Goal: Task Accomplishment & Management: Manage account settings

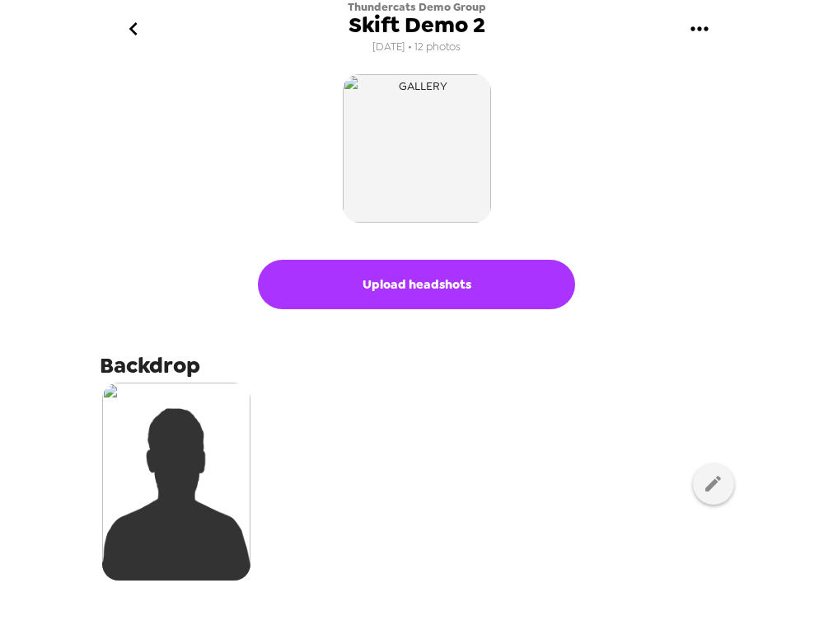
click at [123, 23] on icon "go back" at bounding box center [133, 29] width 26 height 26
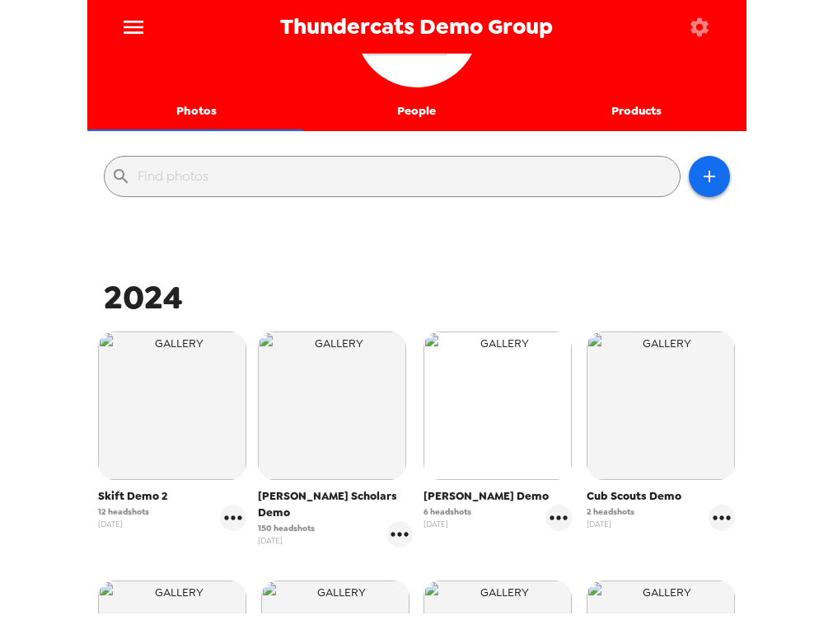
scroll to position [247, 0]
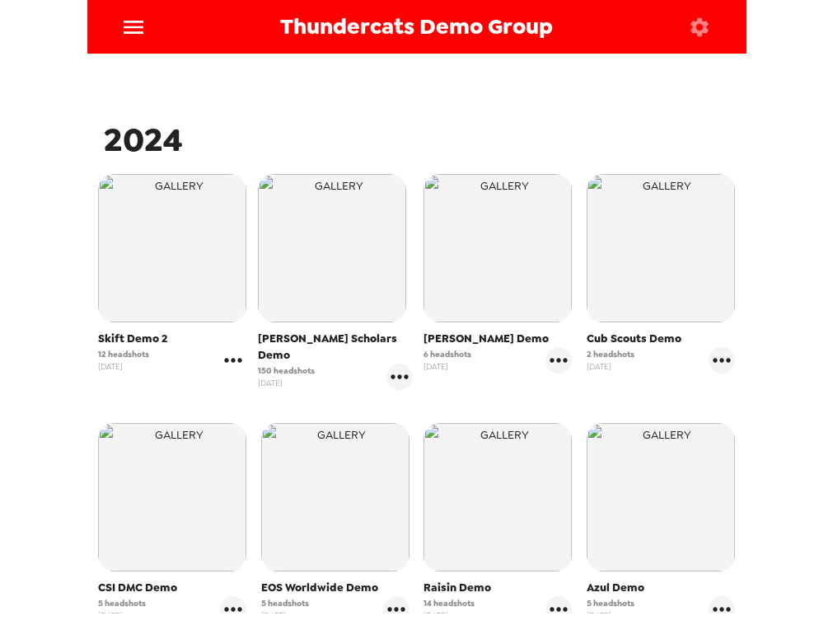
click at [231, 362] on icon "gallery menu" at bounding box center [233, 360] width 17 height 4
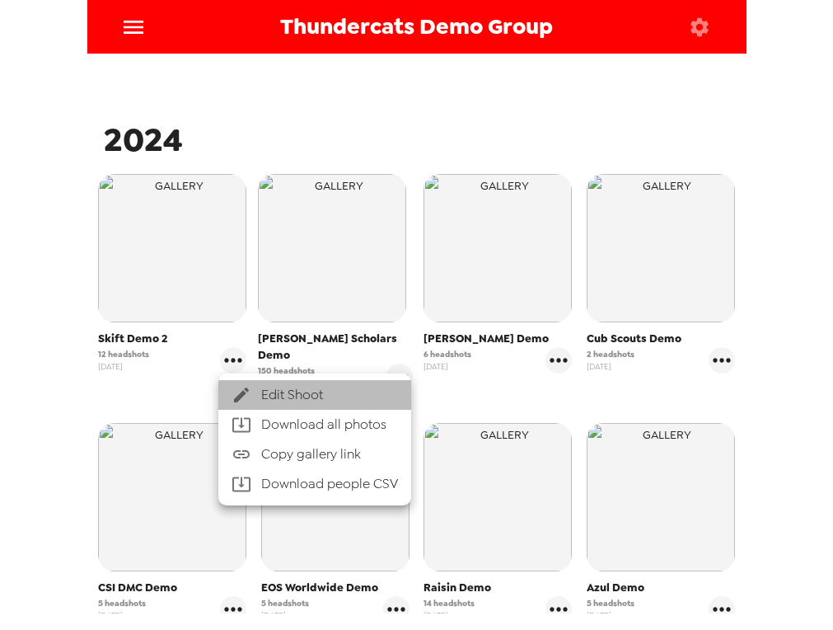
click at [297, 391] on span "Edit Shoot" at bounding box center [329, 395] width 137 height 20
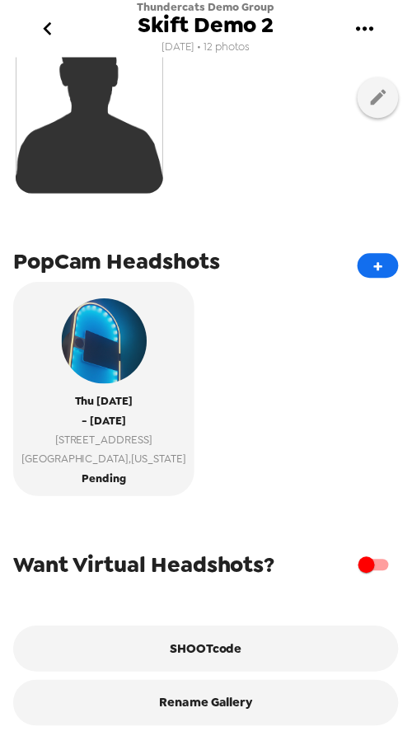
scroll to position [345, 0]
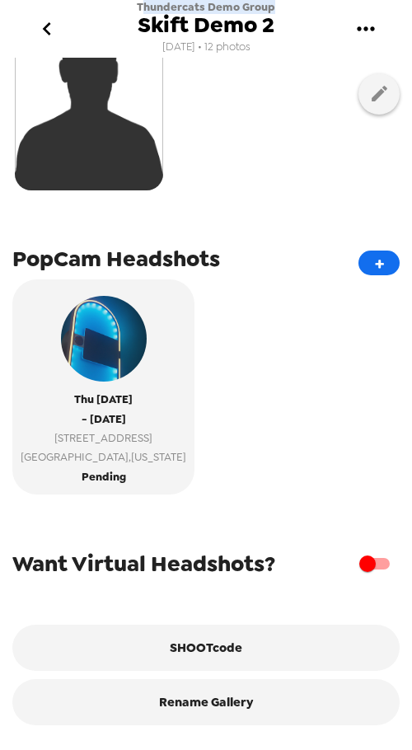
drag, startPoint x: 146, startPoint y: 3, endPoint x: 275, endPoint y: 3, distance: 129.4
click at [275, 3] on div "Thundercats Demo Group Skift Demo 2 11/26/24 • 12 photos" at bounding box center [206, 29] width 412 height 58
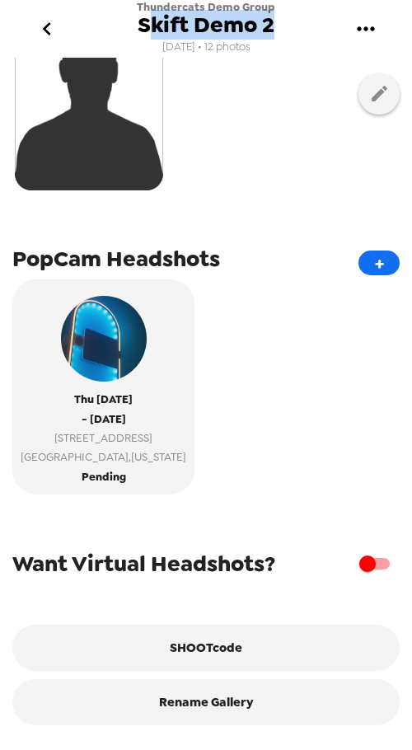
drag, startPoint x: 178, startPoint y: 25, endPoint x: 293, endPoint y: 34, distance: 115.7
click at [293, 34] on div "Thundercats Demo Group Skift Demo 2 11/26/24 • 12 photos" at bounding box center [206, 29] width 412 height 58
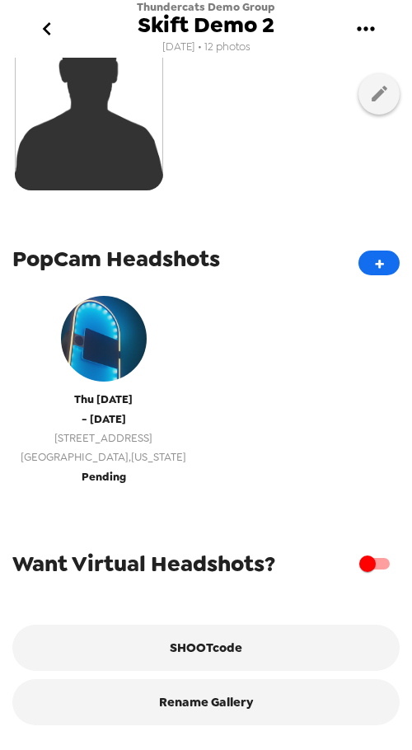
drag, startPoint x: 268, startPoint y: 452, endPoint x: 118, endPoint y: 430, distance: 151.5
click at [268, 452] on div "Thu 9/18/25 - Thu 9/18/25 2345 Enterprise Park Pl Indianapolis , Indiana Pending" at bounding box center [205, 392] width 387 height 227
click at [123, 432] on span "2345 Enterprise Park Pl" at bounding box center [104, 438] width 166 height 19
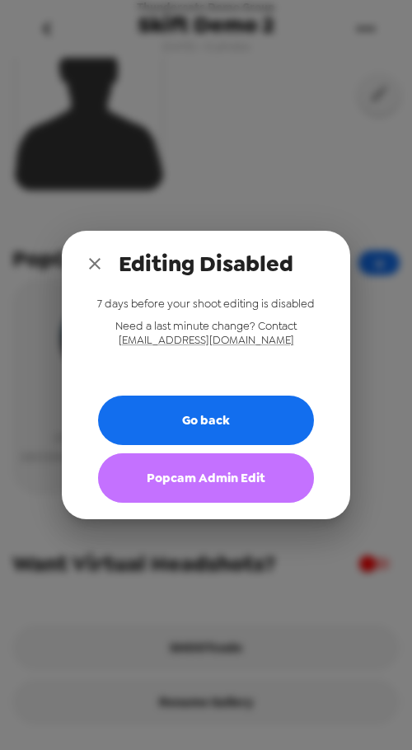
click at [202, 492] on button "Popcam Admin Edit" at bounding box center [206, 477] width 216 height 49
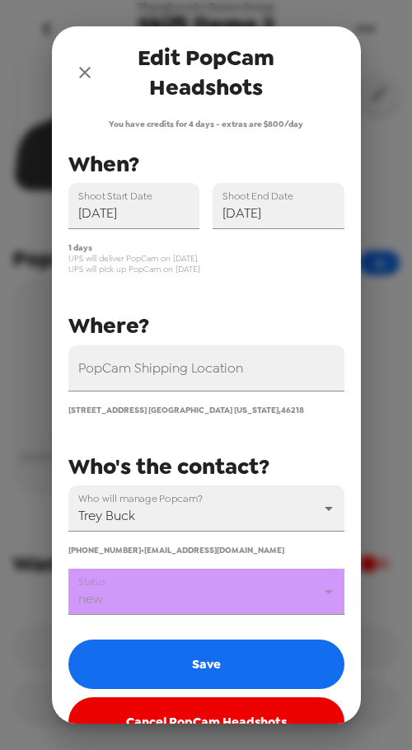
click at [220, 598] on body "Thundercats Demo Group Skift Demo 2 11/26/24 • 12 photos Upload headshots Backd…" at bounding box center [206, 375] width 412 height 750
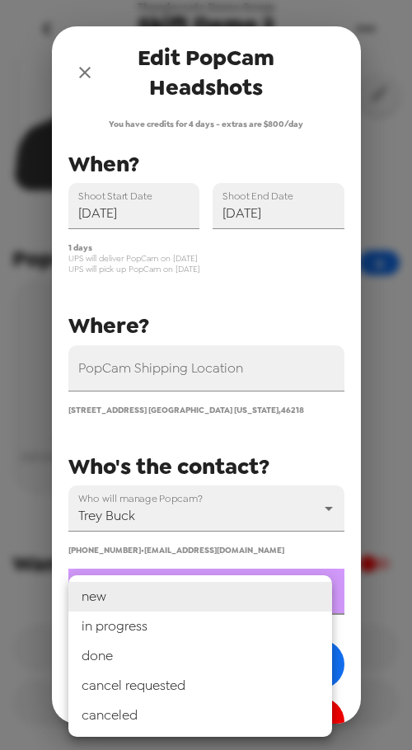
click at [167, 651] on li "canceled" at bounding box center [200, 716] width 264 height 30
type input "canceled"
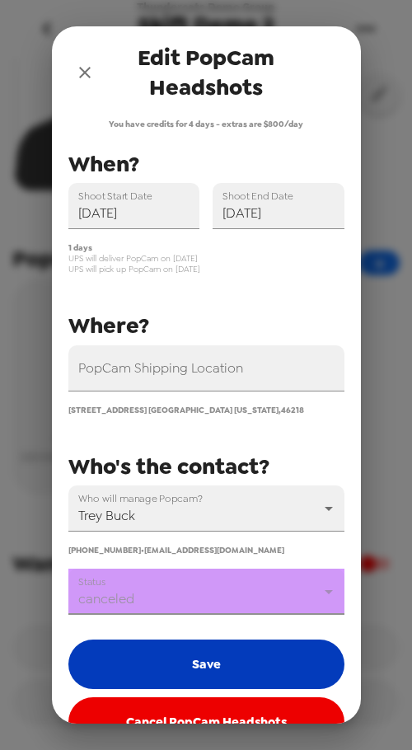
click at [203, 651] on button "Save" at bounding box center [206, 664] width 276 height 49
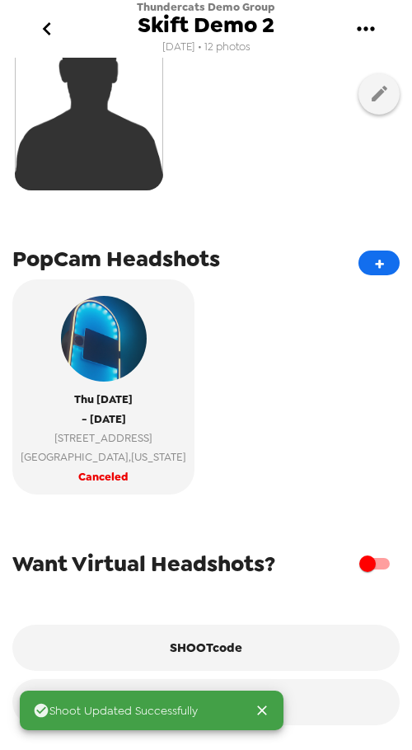
click at [326, 414] on div "Thu 9/18/25 - Thu 9/18/25 2345 Enterprise Park Pl Indianapolis , Indiana Cancel…" at bounding box center [205, 392] width 387 height 227
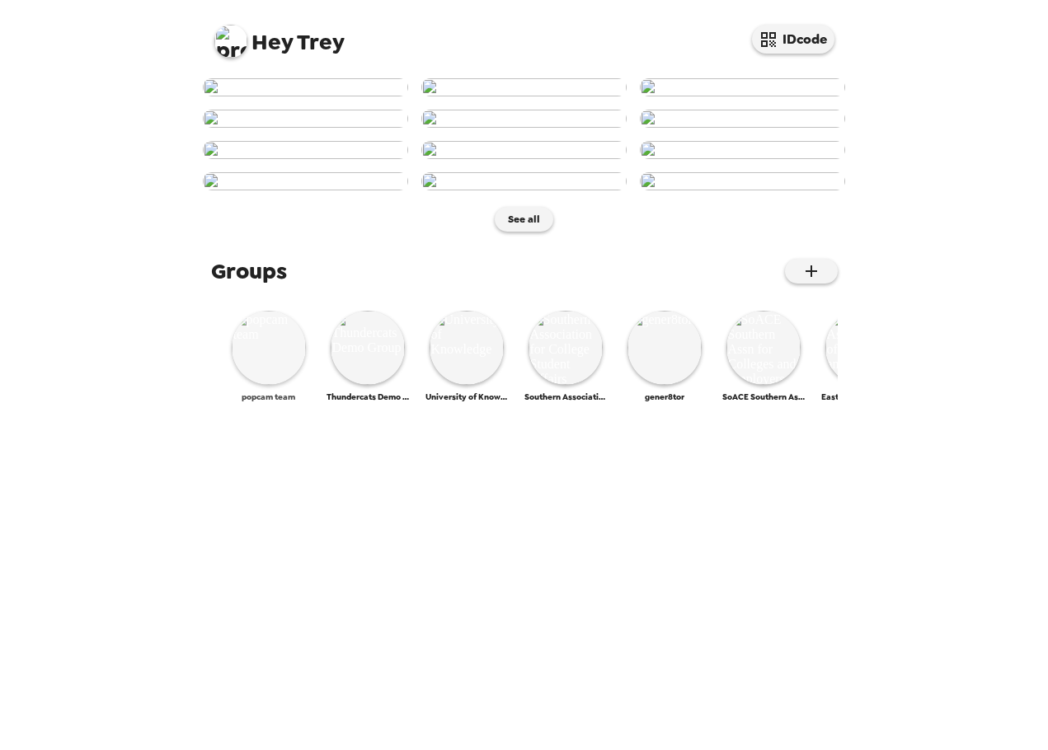
scroll to position [629, 0]
click at [265, 385] on img at bounding box center [269, 348] width 74 height 74
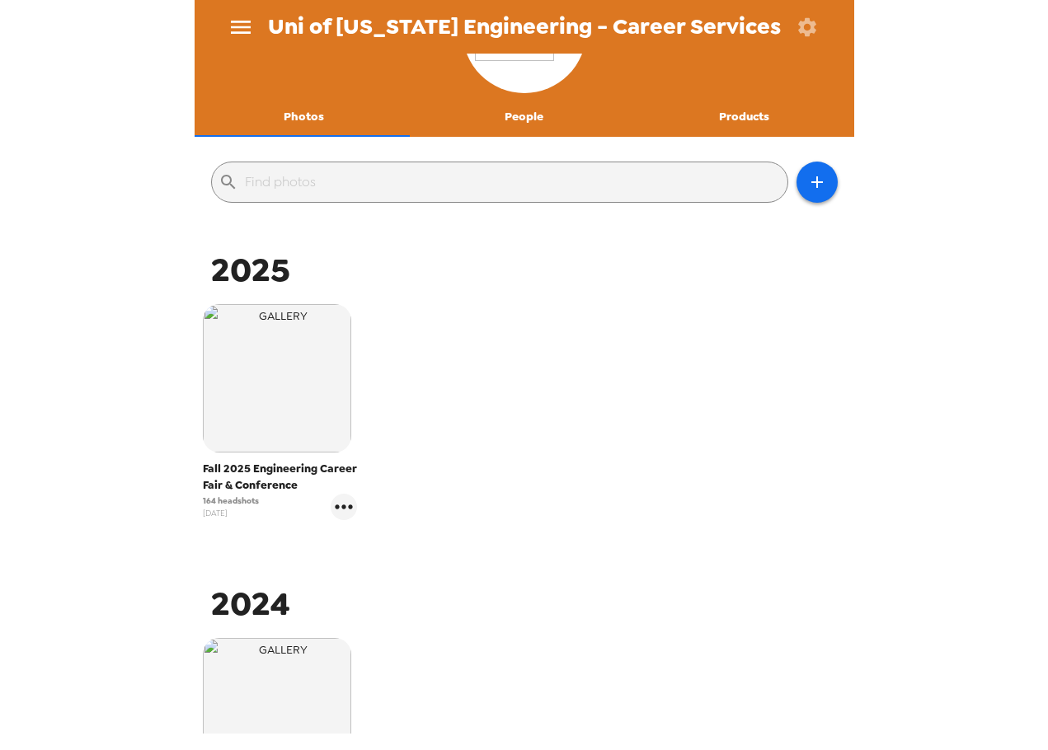
scroll to position [165, 0]
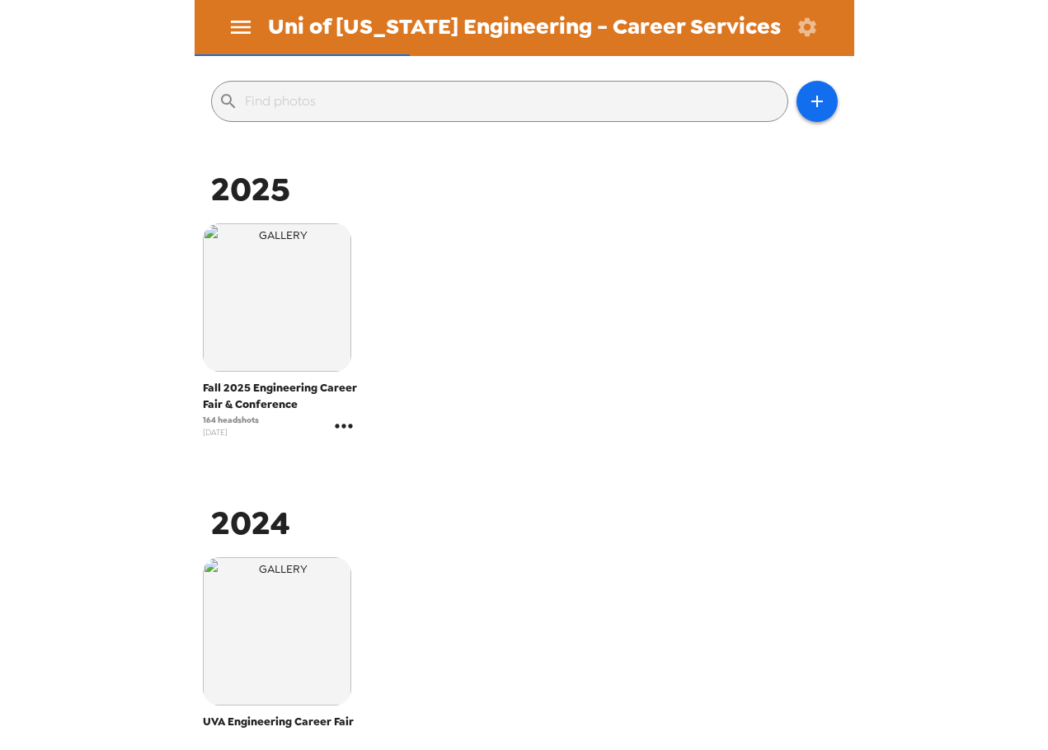
click at [349, 425] on icon "gallery menu" at bounding box center [343, 426] width 17 height 4
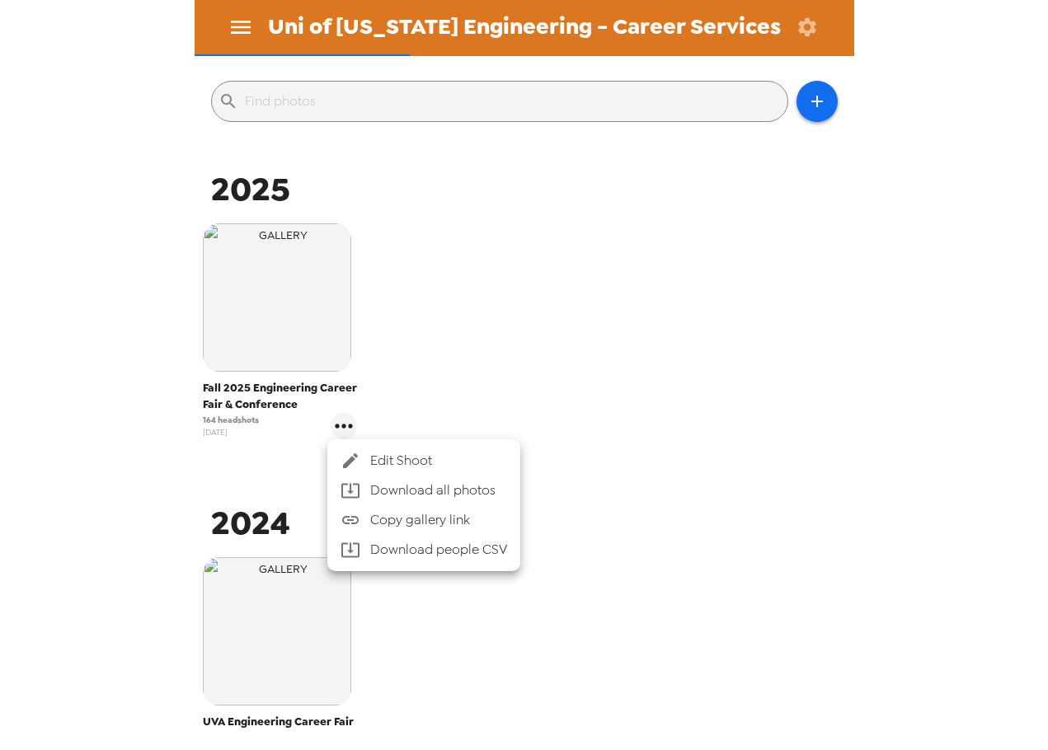
click at [389, 455] on span "Edit Shoot" at bounding box center [438, 461] width 137 height 20
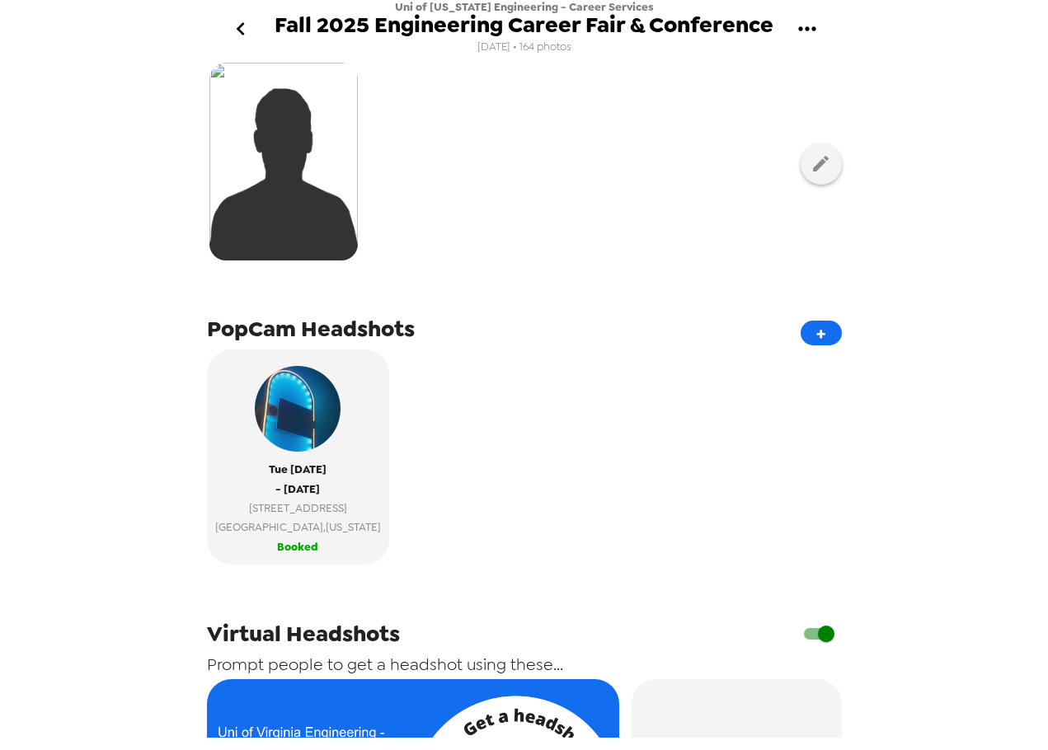
scroll to position [330, 0]
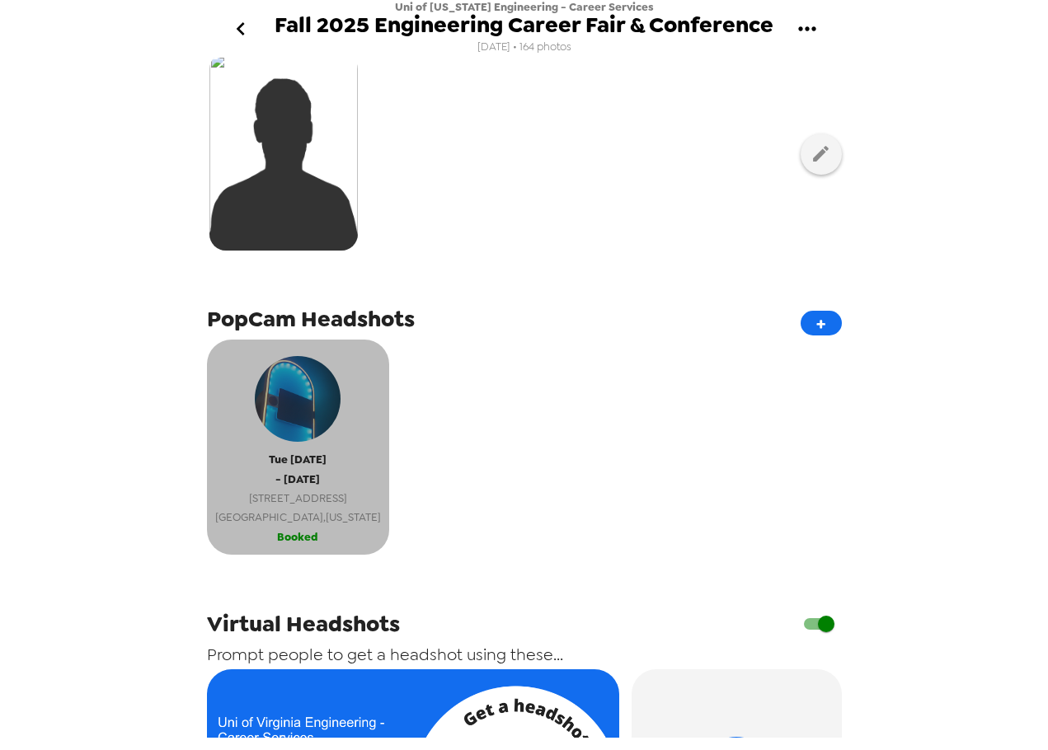
click at [322, 509] on span "Charlottesville , Virginia" at bounding box center [298, 517] width 166 height 19
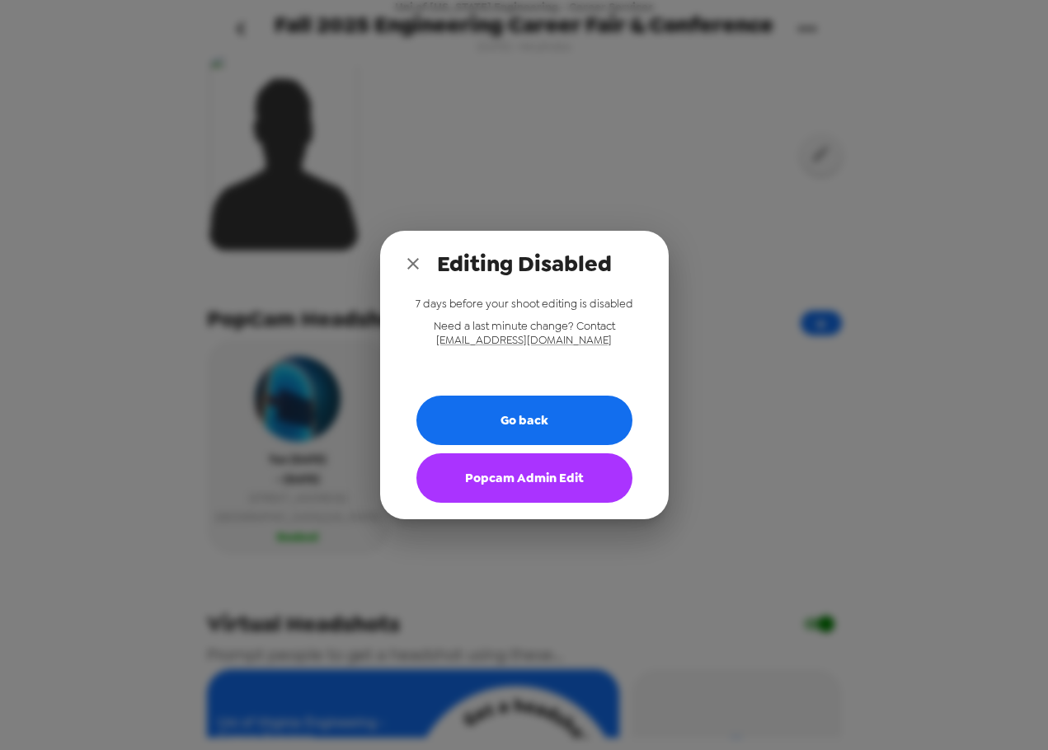
click at [518, 492] on button "Popcam Admin Edit" at bounding box center [524, 477] width 216 height 49
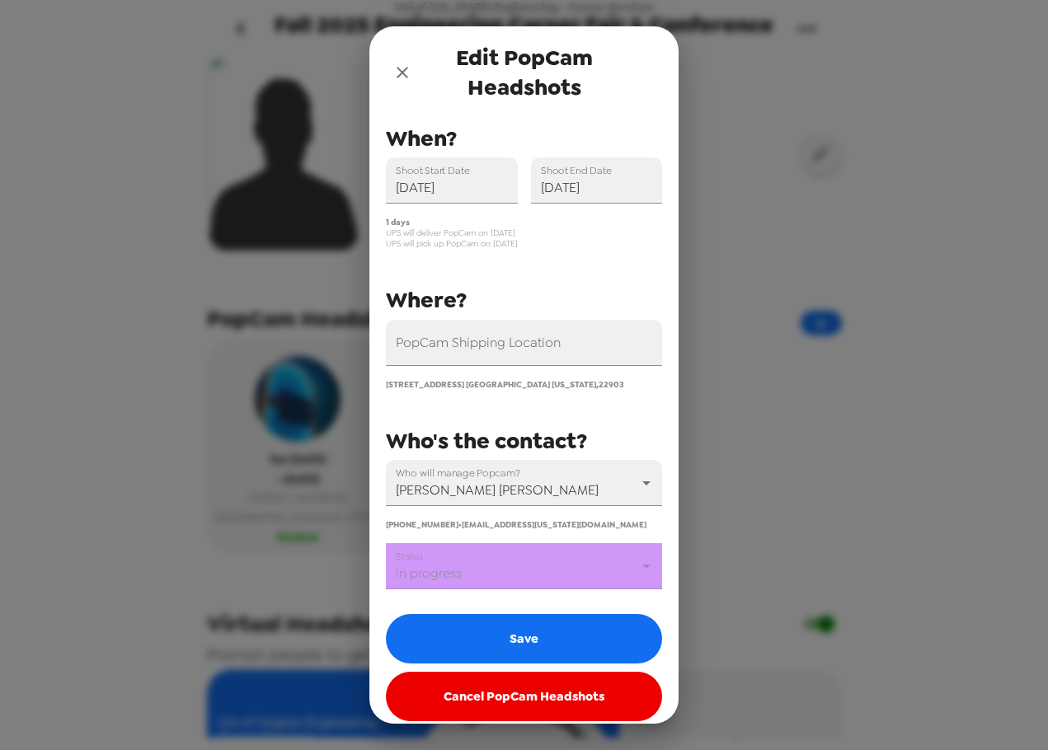
scroll to position [40, 0]
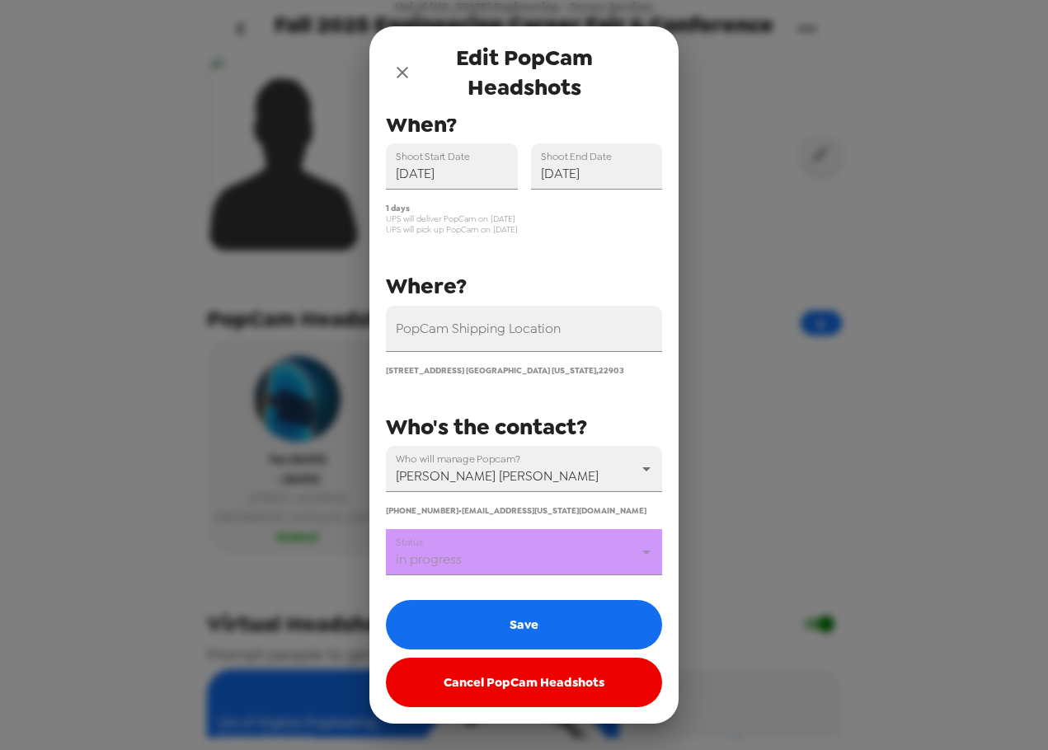
click at [543, 566] on body "Uni of Virginia Engineering - Career Services Fall 2025 Engineering Career Fair…" at bounding box center [524, 375] width 1048 height 750
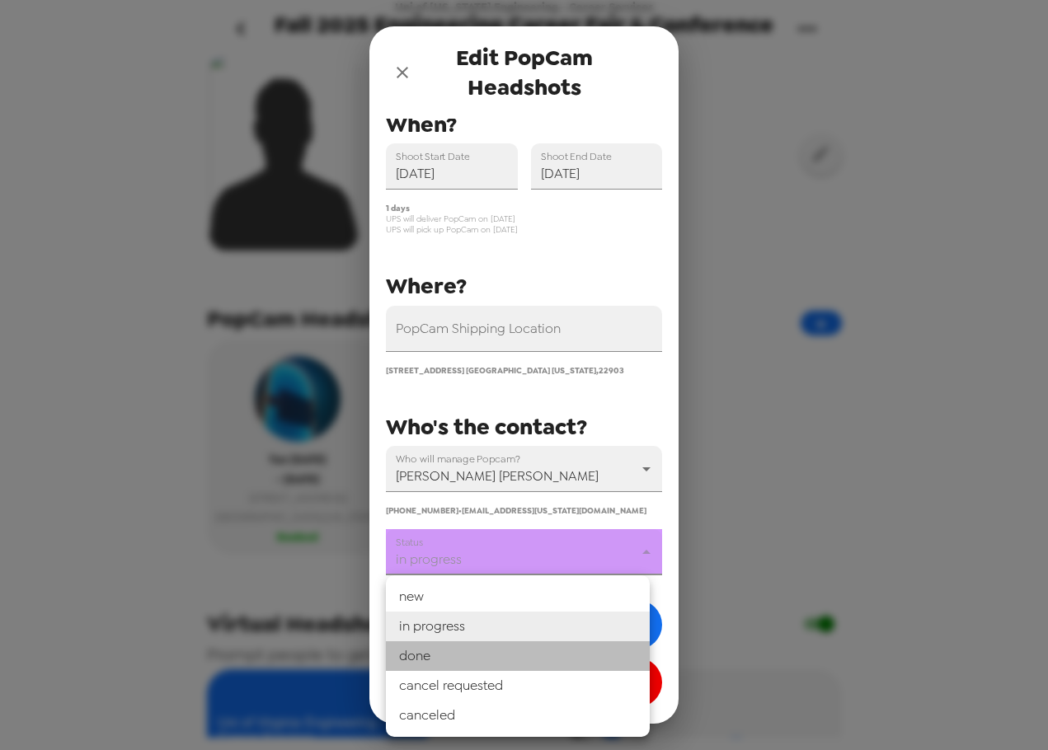
click at [532, 659] on li "done" at bounding box center [518, 656] width 264 height 30
type input "done"
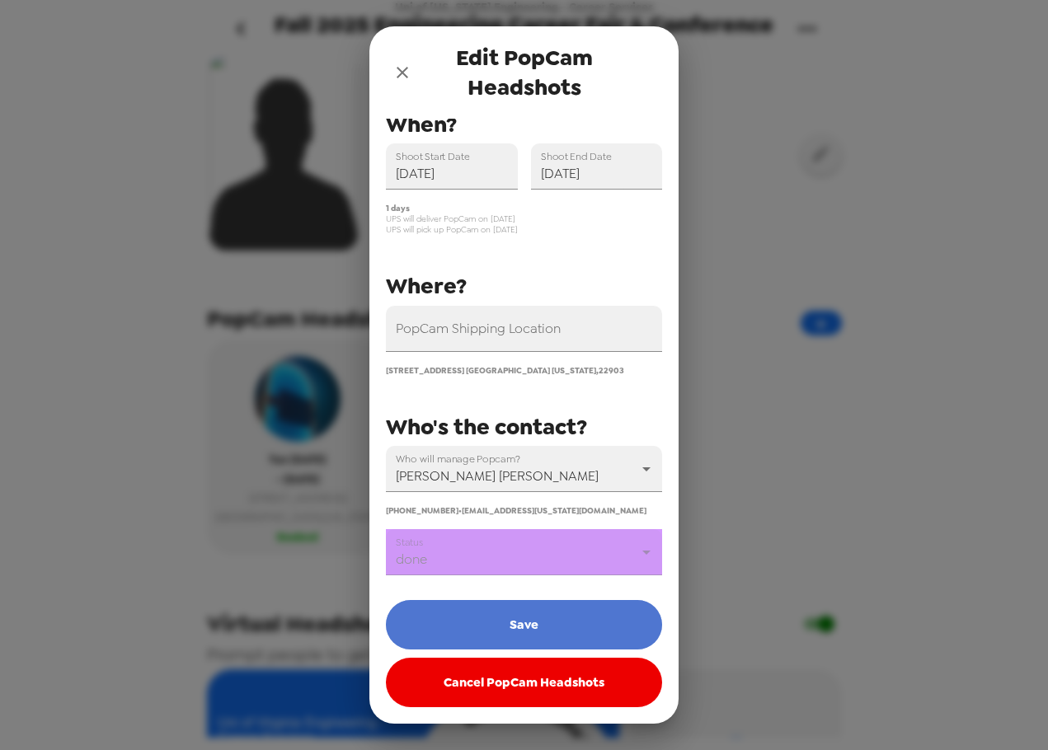
click at [552, 628] on button "Save" at bounding box center [524, 624] width 276 height 49
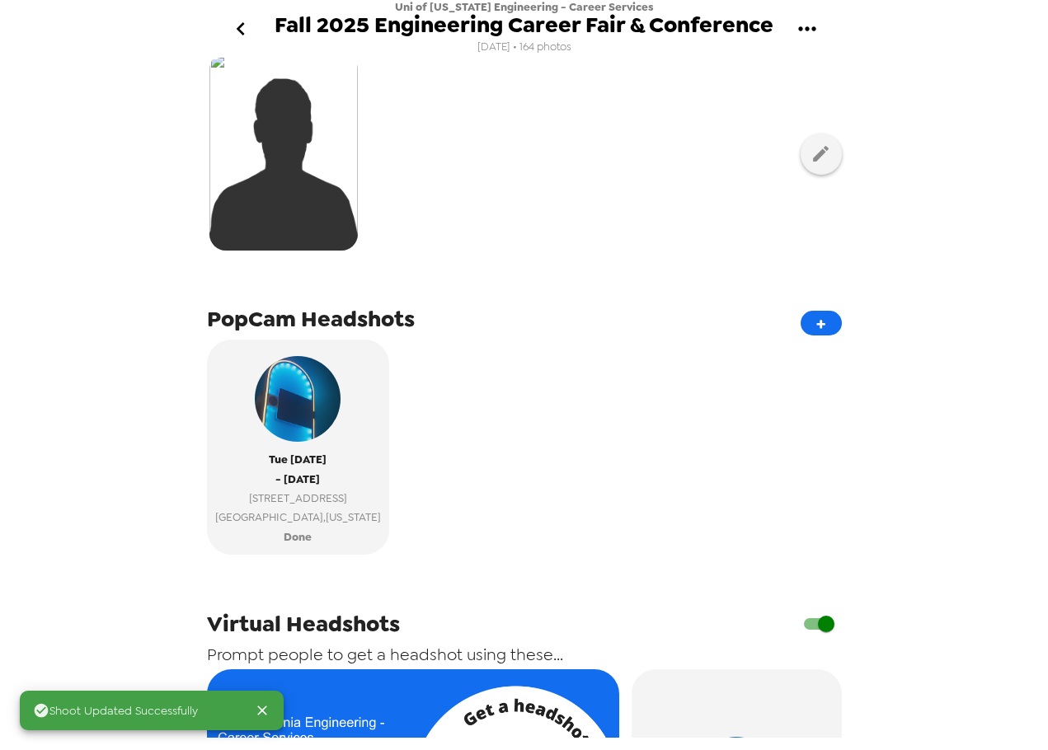
click at [246, 34] on icon "go back" at bounding box center [240, 29] width 26 height 26
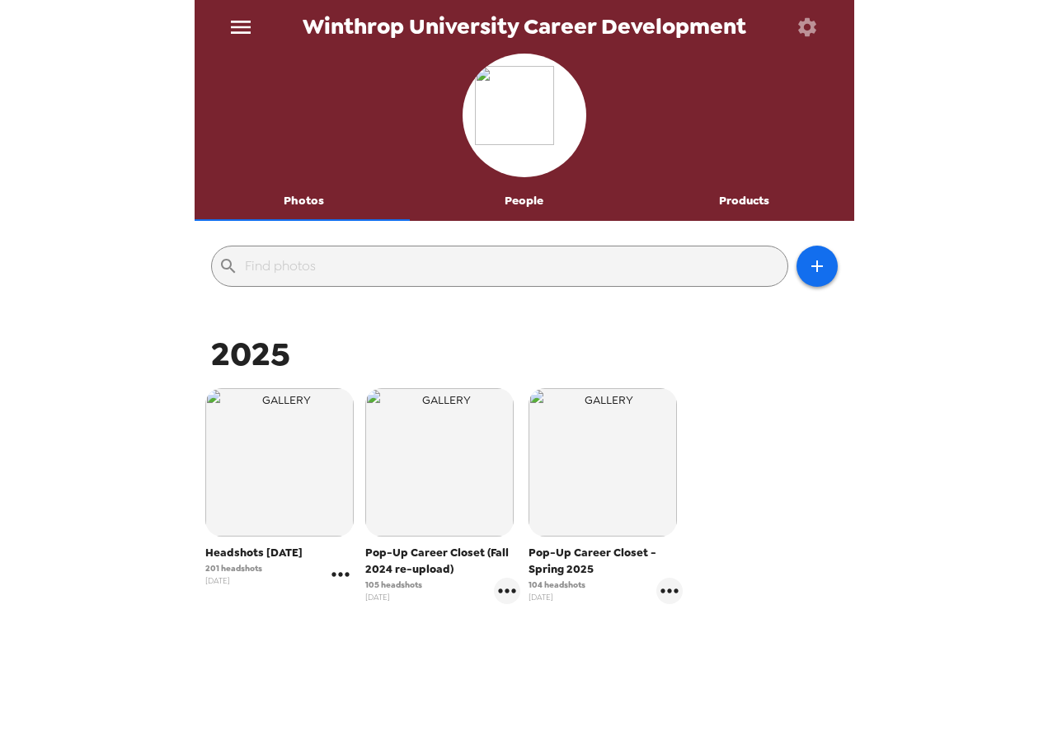
click at [344, 579] on icon "gallery menu" at bounding box center [340, 574] width 26 height 26
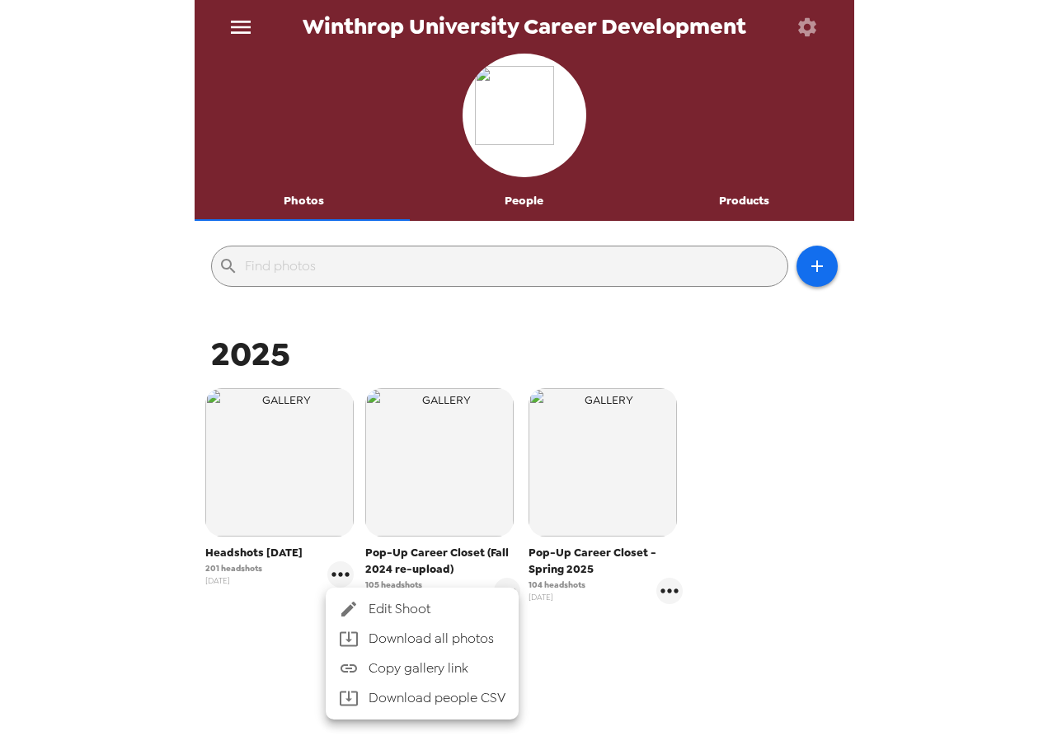
click at [365, 598] on li "Edit Shoot" at bounding box center [422, 609] width 193 height 30
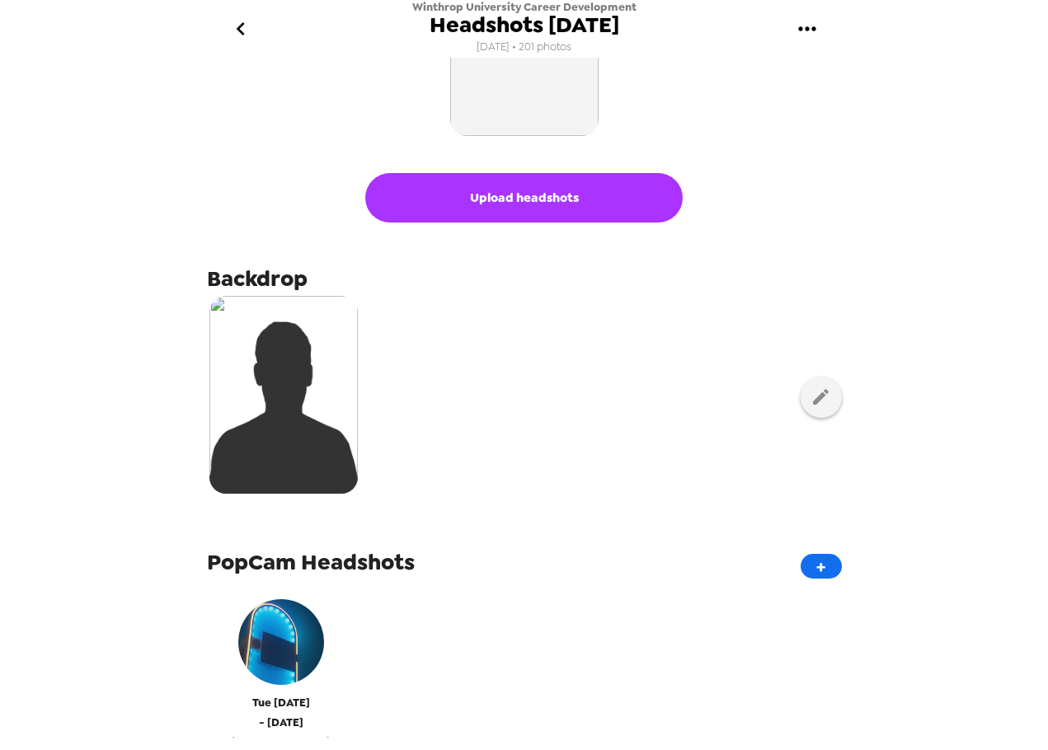
scroll to position [165, 0]
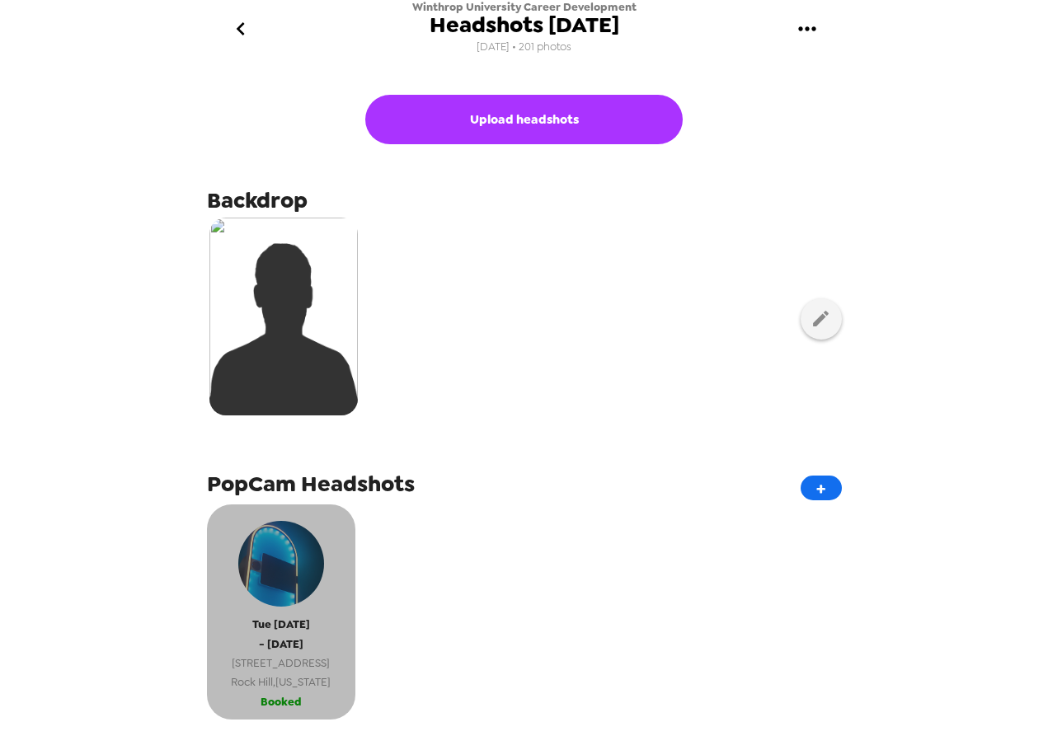
click at [308, 618] on span "Tue 9/16/25" at bounding box center [281, 624] width 58 height 19
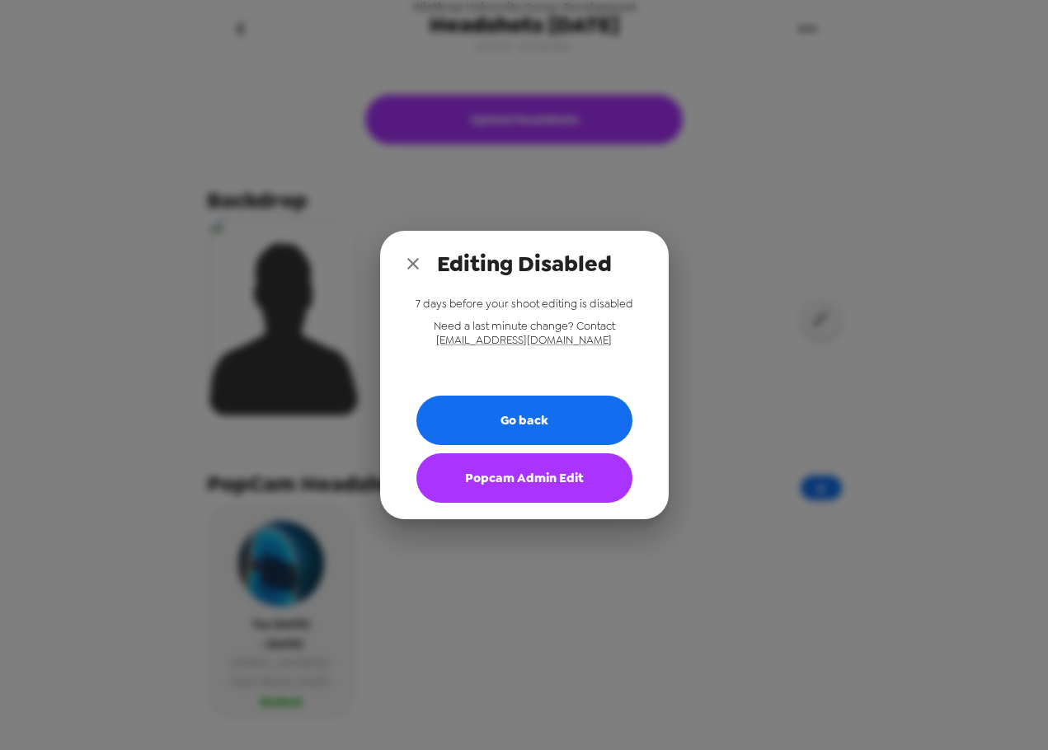
click at [535, 487] on button "Popcam Admin Edit" at bounding box center [524, 477] width 216 height 49
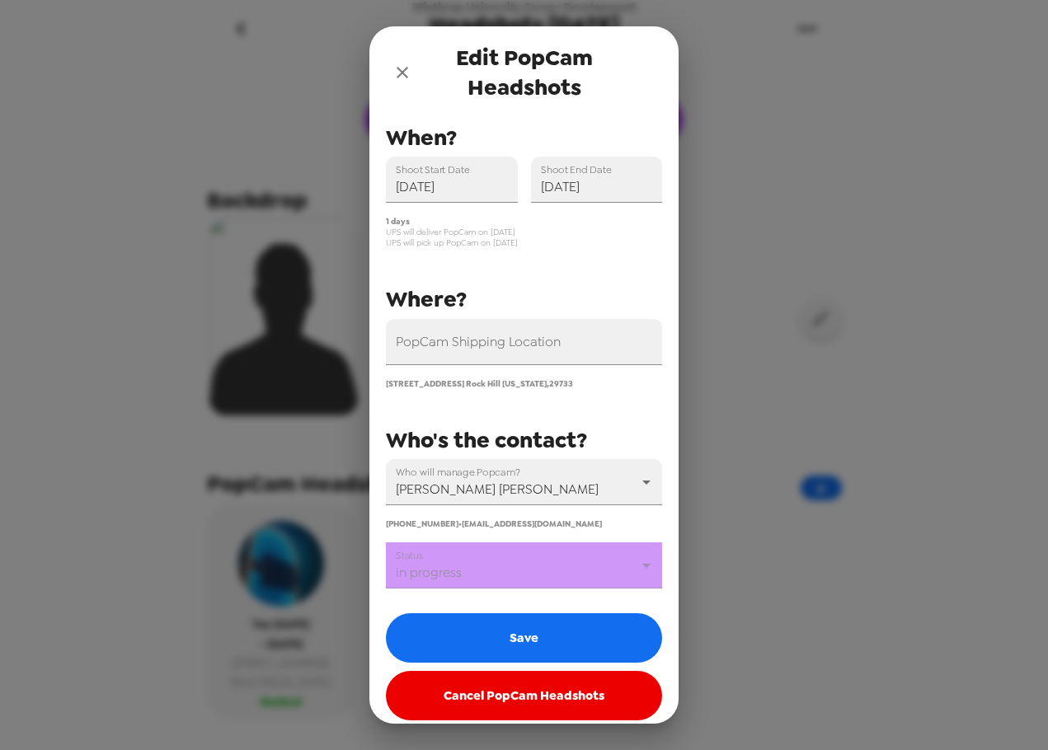
scroll to position [40, 0]
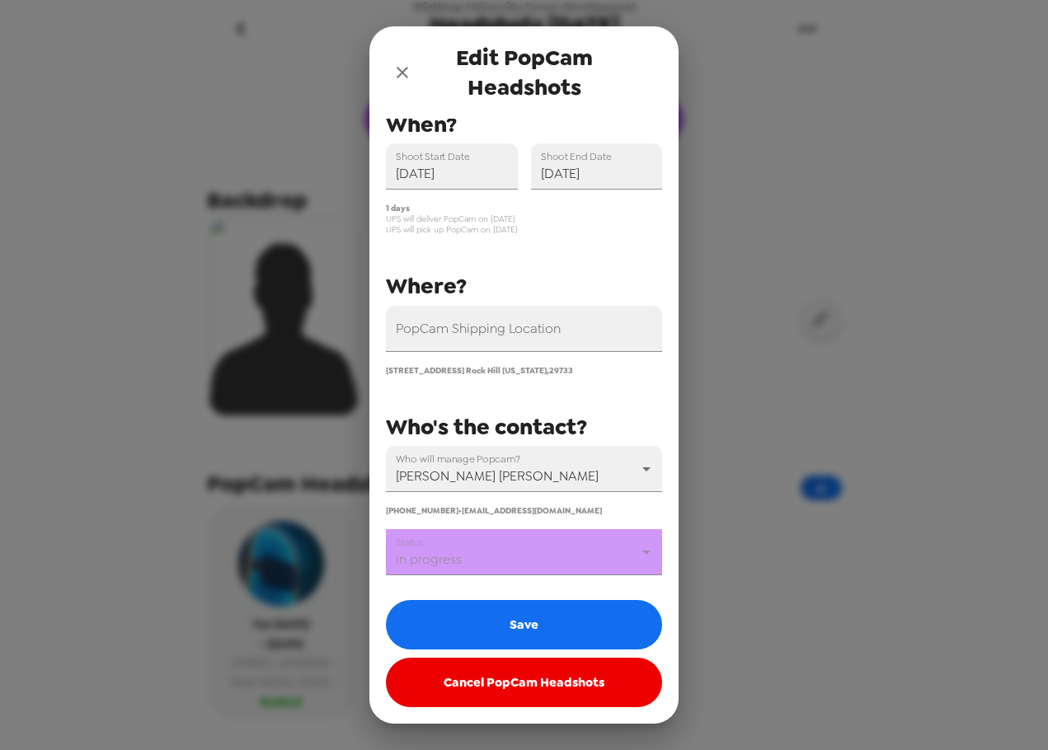
click at [532, 562] on body "Winthrop University Career Development Headshots 9/16/25 9/8/25 • 201 photos Up…" at bounding box center [524, 375] width 1048 height 750
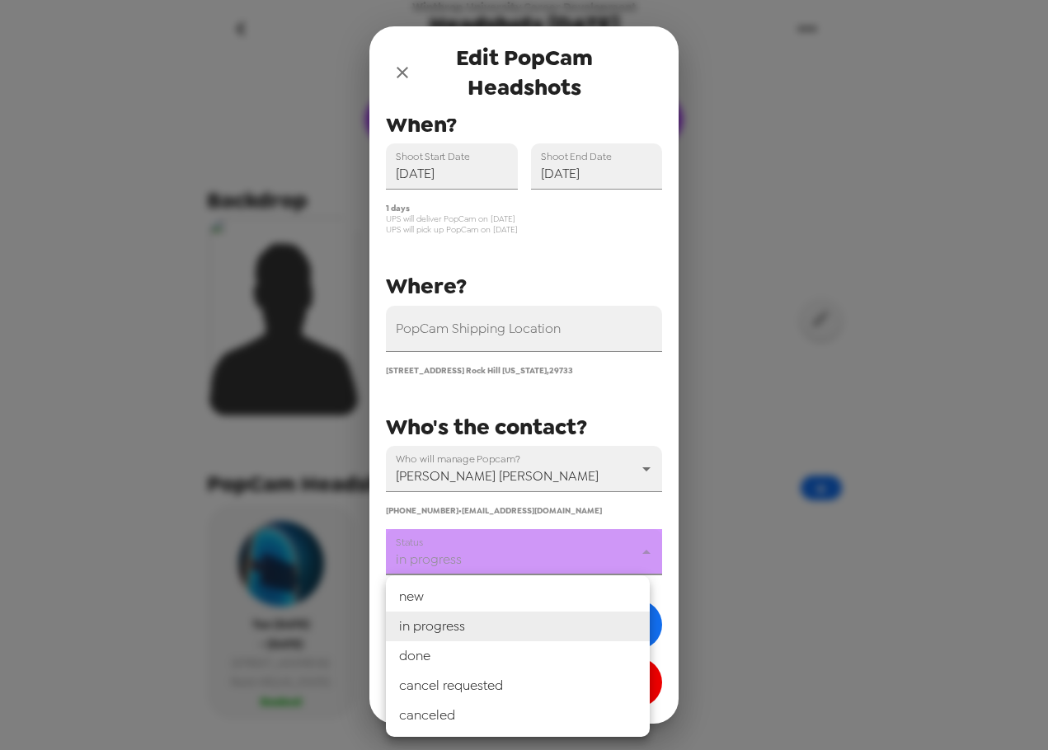
click at [524, 658] on li "done" at bounding box center [518, 656] width 264 height 30
type input "done"
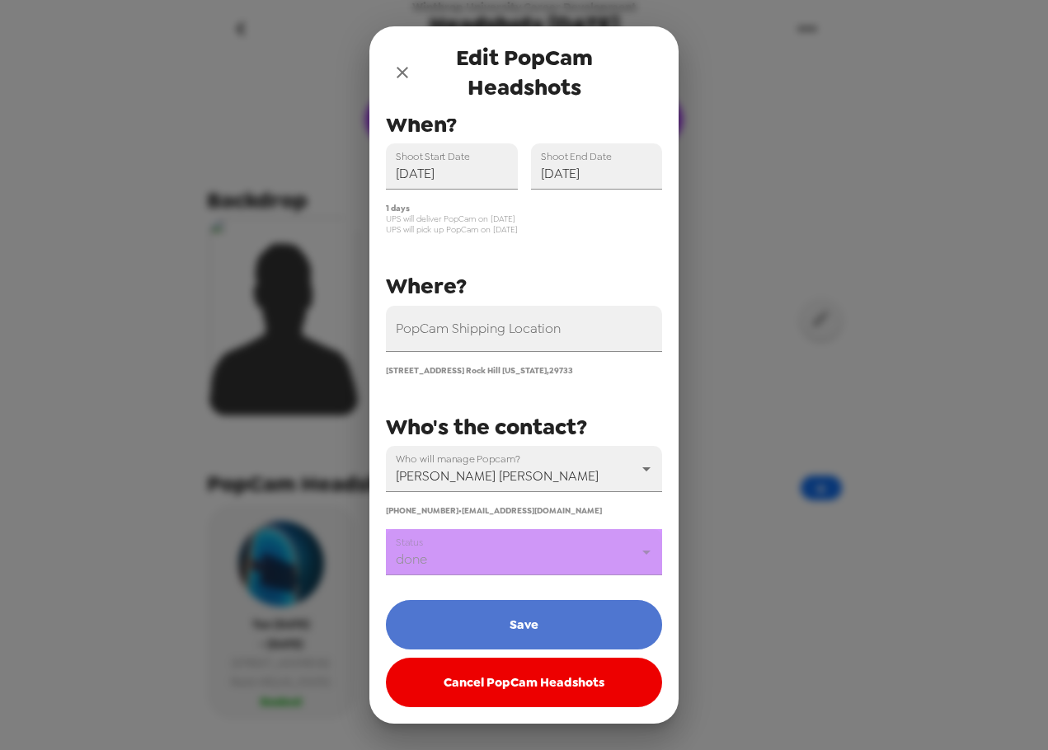
click at [542, 621] on button "Save" at bounding box center [524, 624] width 276 height 49
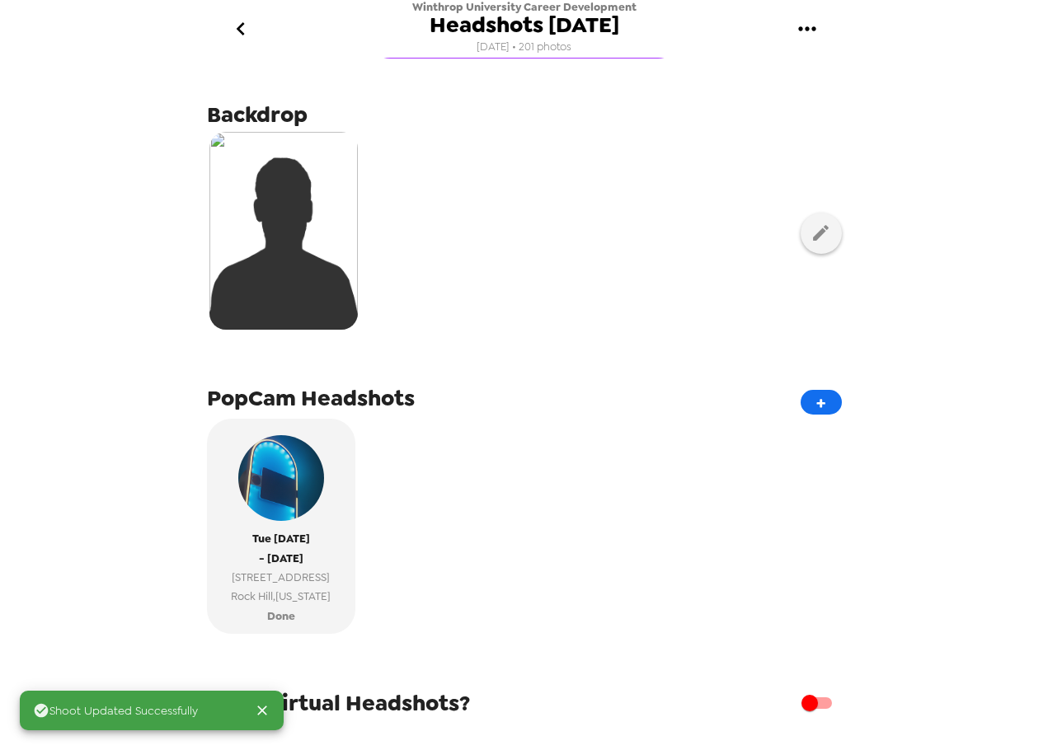
scroll to position [402, 0]
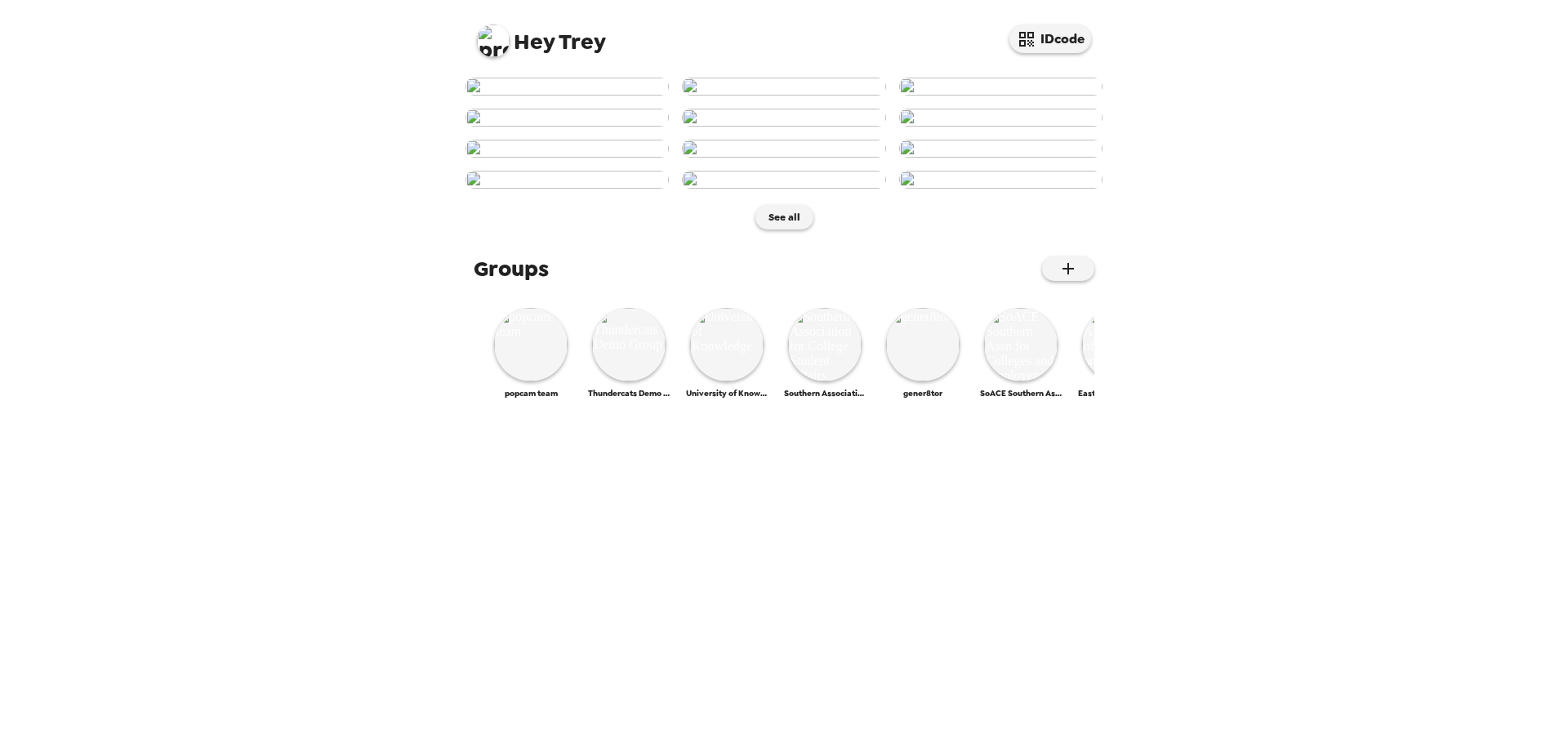
click at [498, 45] on img at bounding box center [493, 41] width 33 height 33
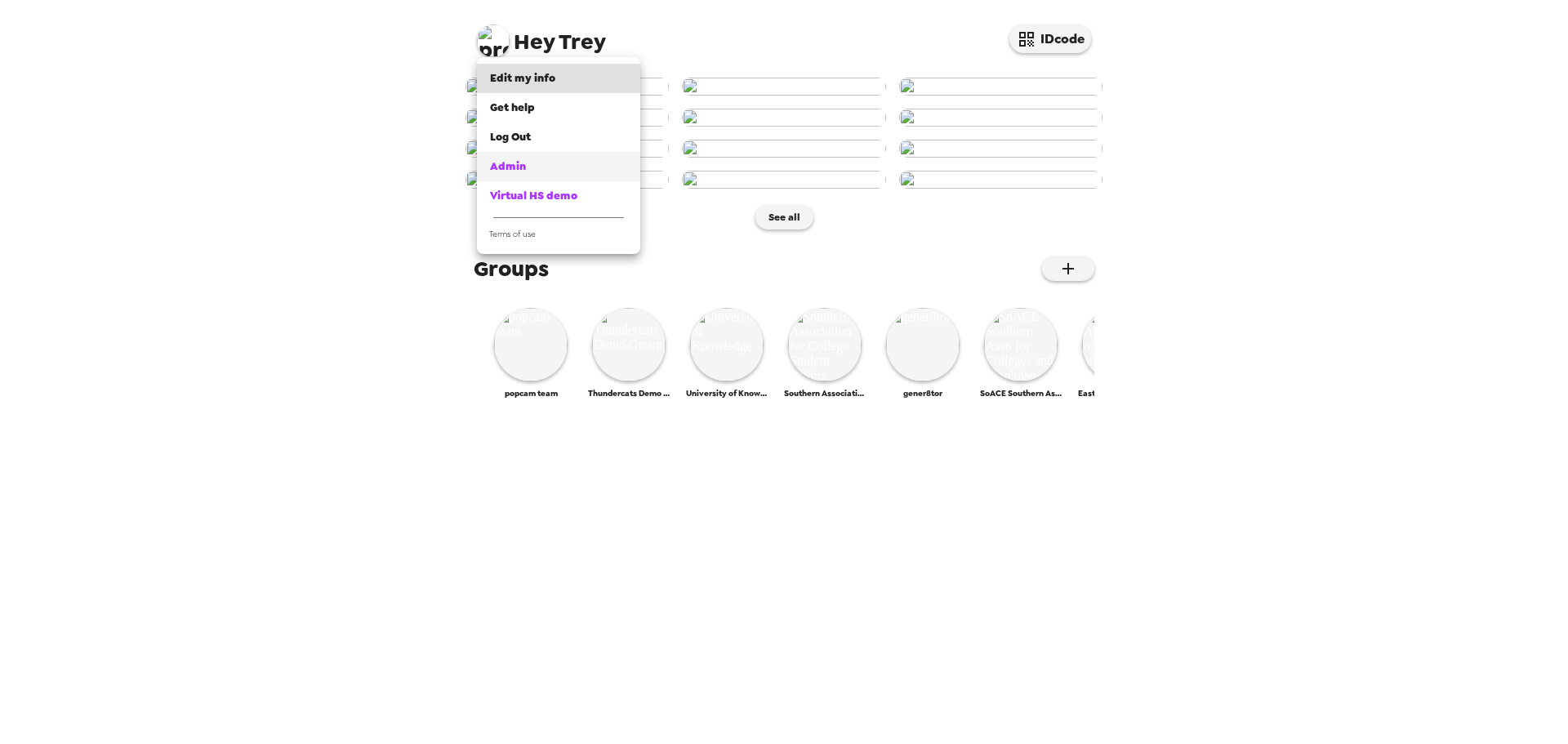
click at [525, 163] on div "Admin" at bounding box center [559, 166] width 137 height 16
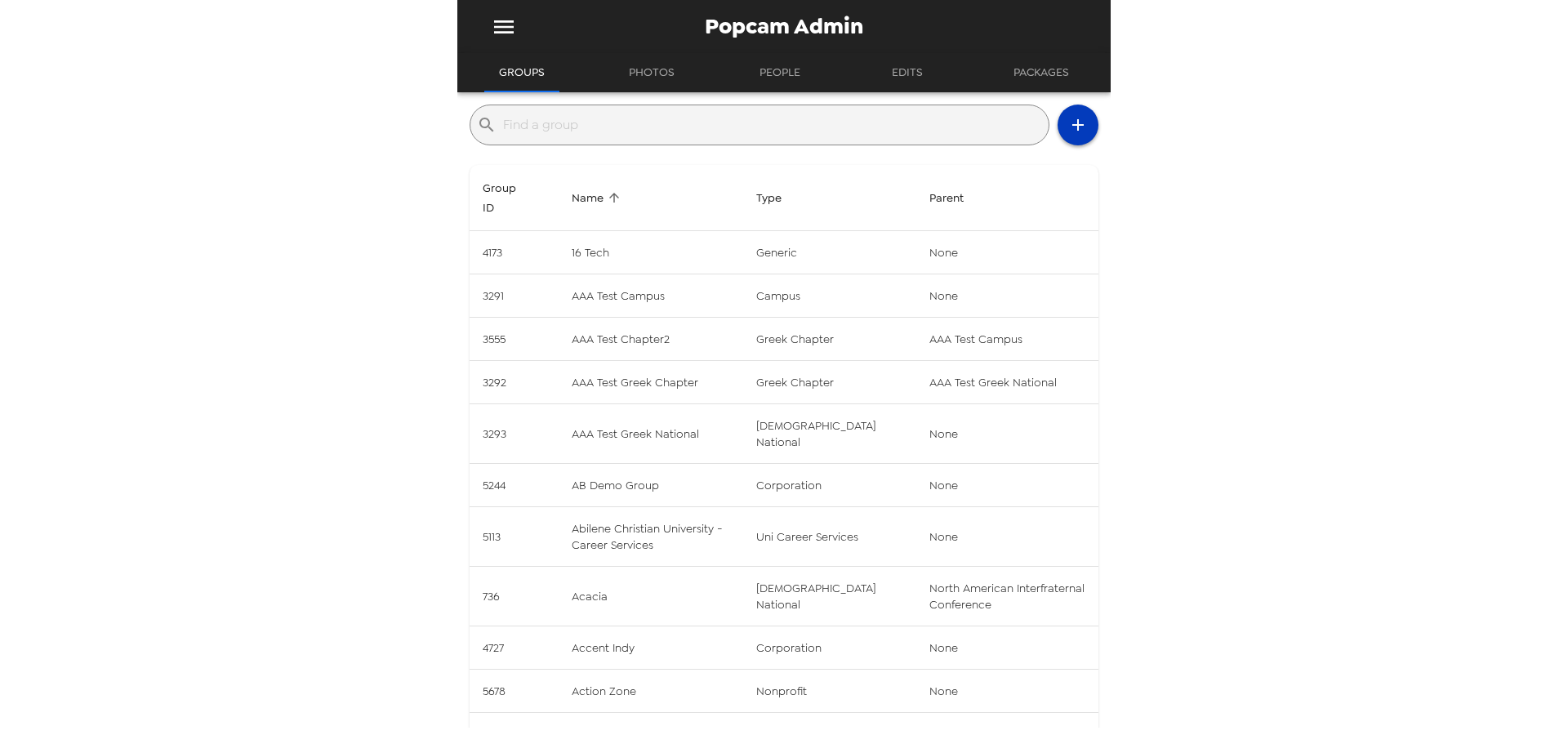
click at [1072, 128] on icon "button" at bounding box center [1078, 125] width 12 height 12
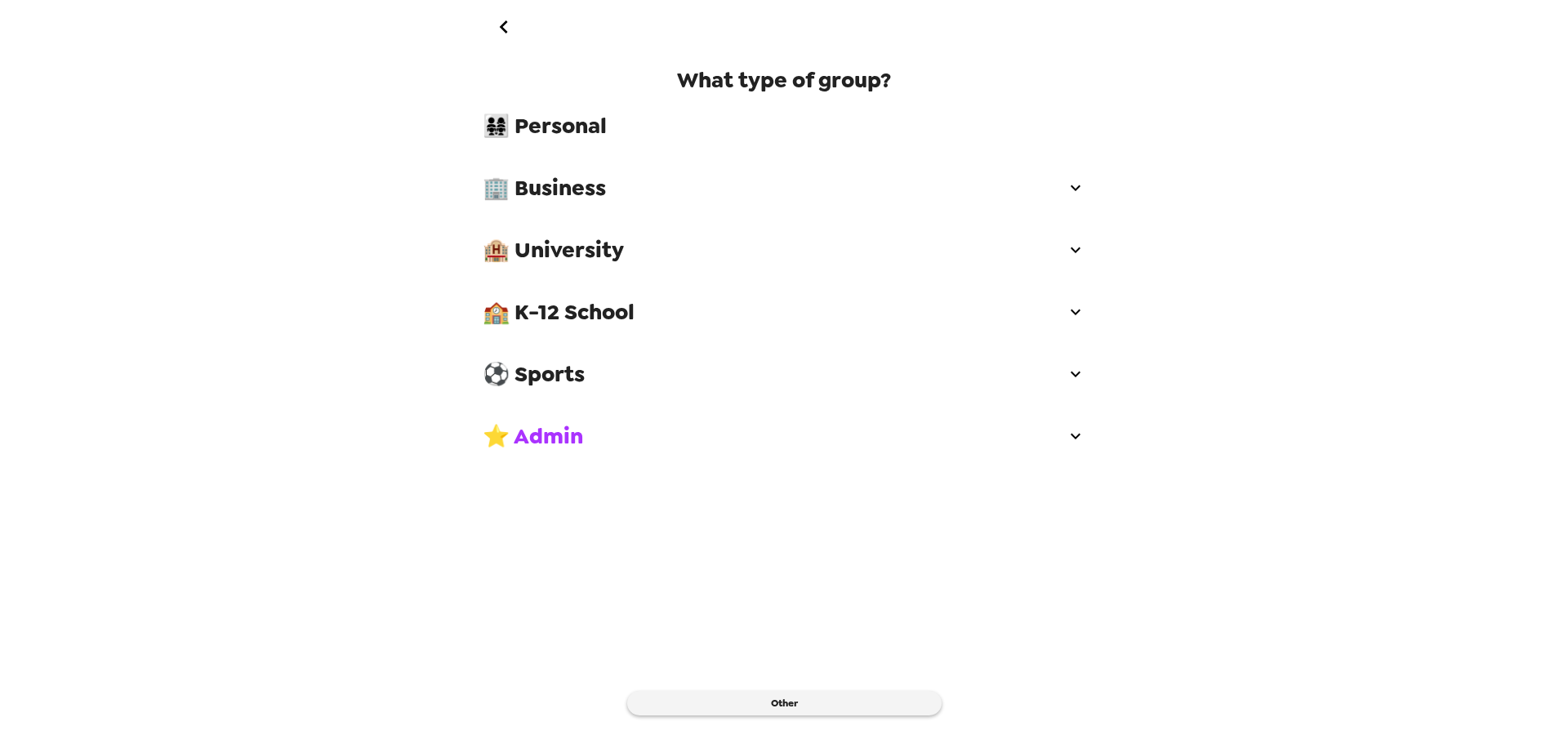
click at [679, 200] on span "🏢 Business" at bounding box center [774, 188] width 583 height 30
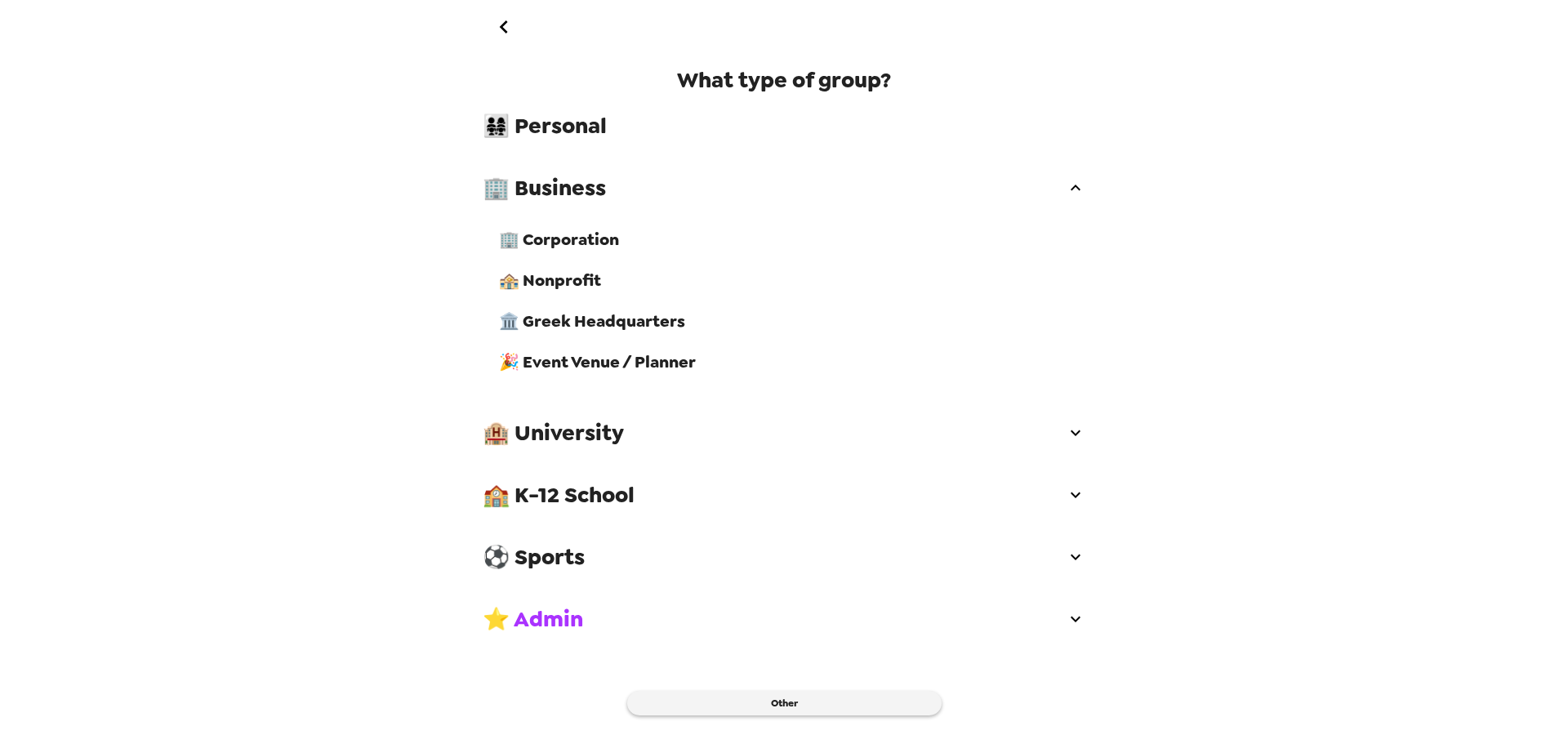
click at [583, 249] on span "🏢 Corporation" at bounding box center [793, 239] width 587 height 21
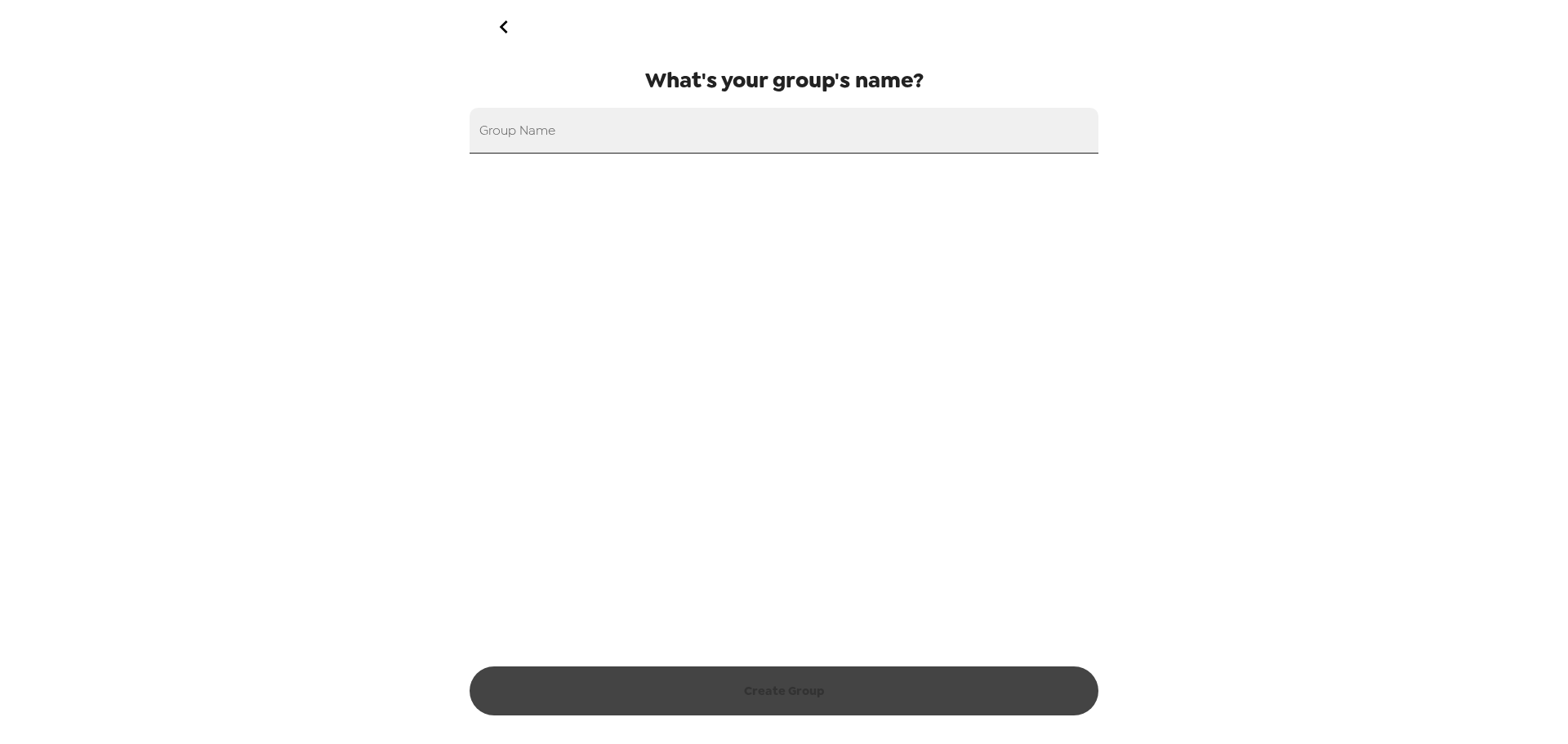
click at [617, 142] on input "Group Name" at bounding box center [784, 131] width 629 height 46
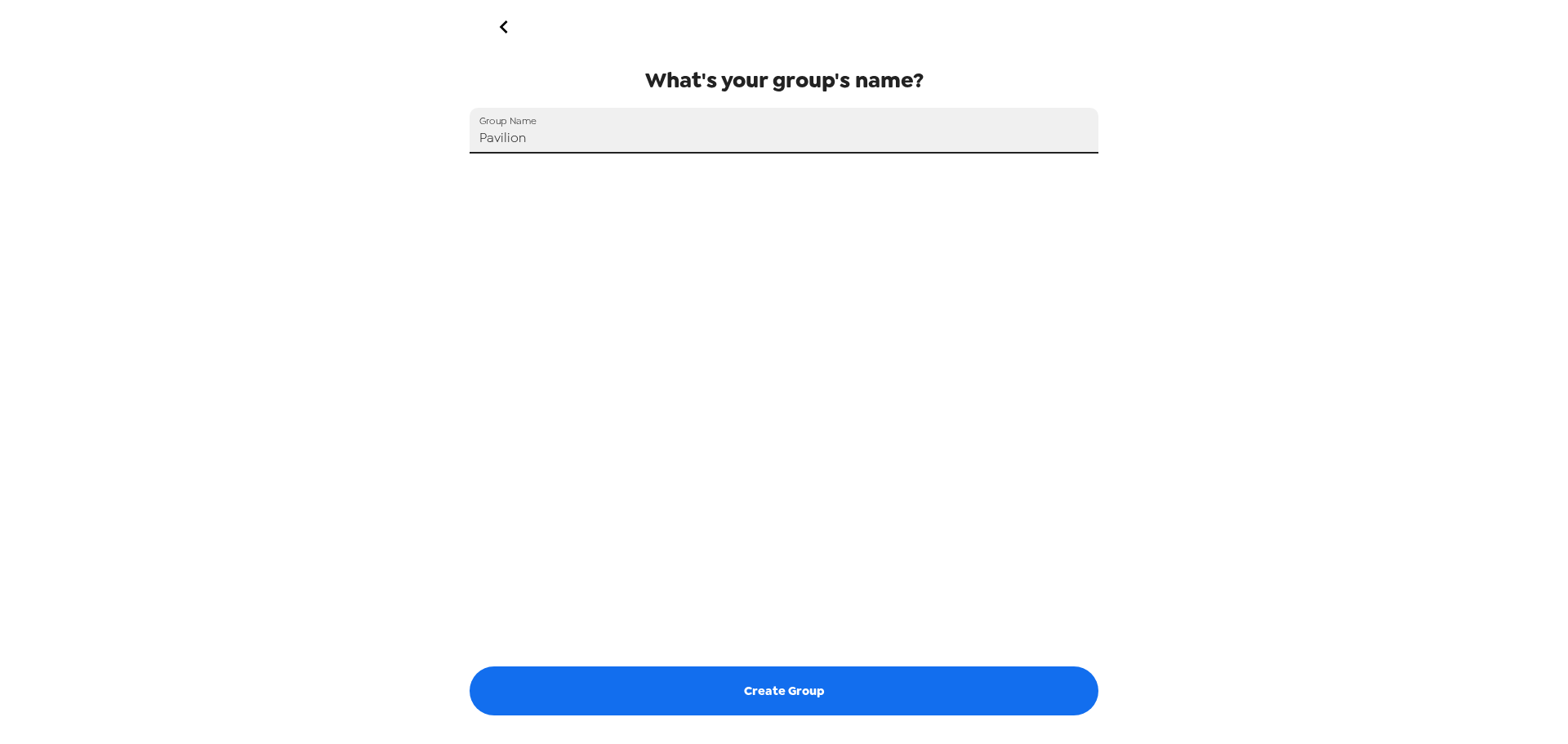
type input "Pavilion"
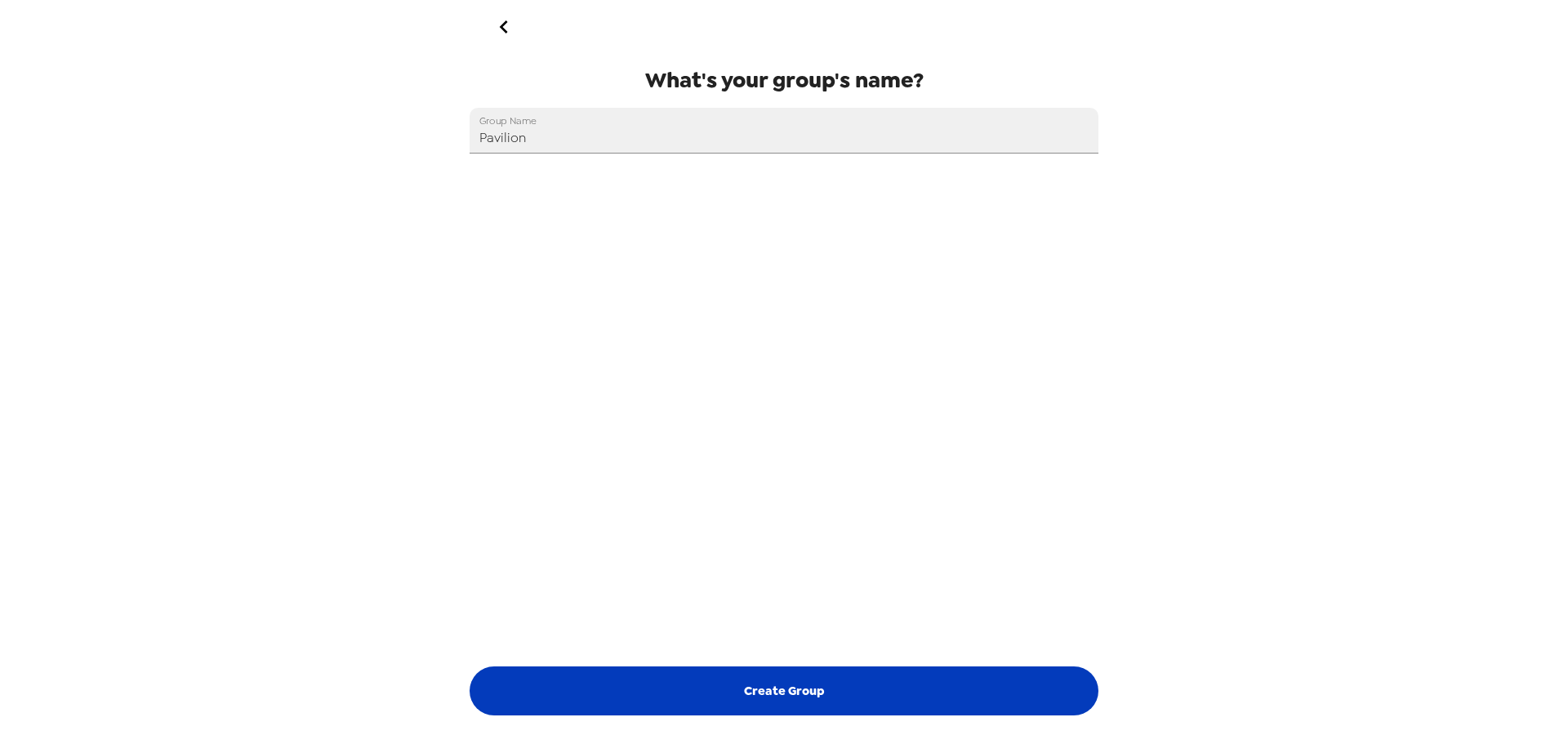
click at [931, 681] on button "Create Group" at bounding box center [784, 691] width 629 height 49
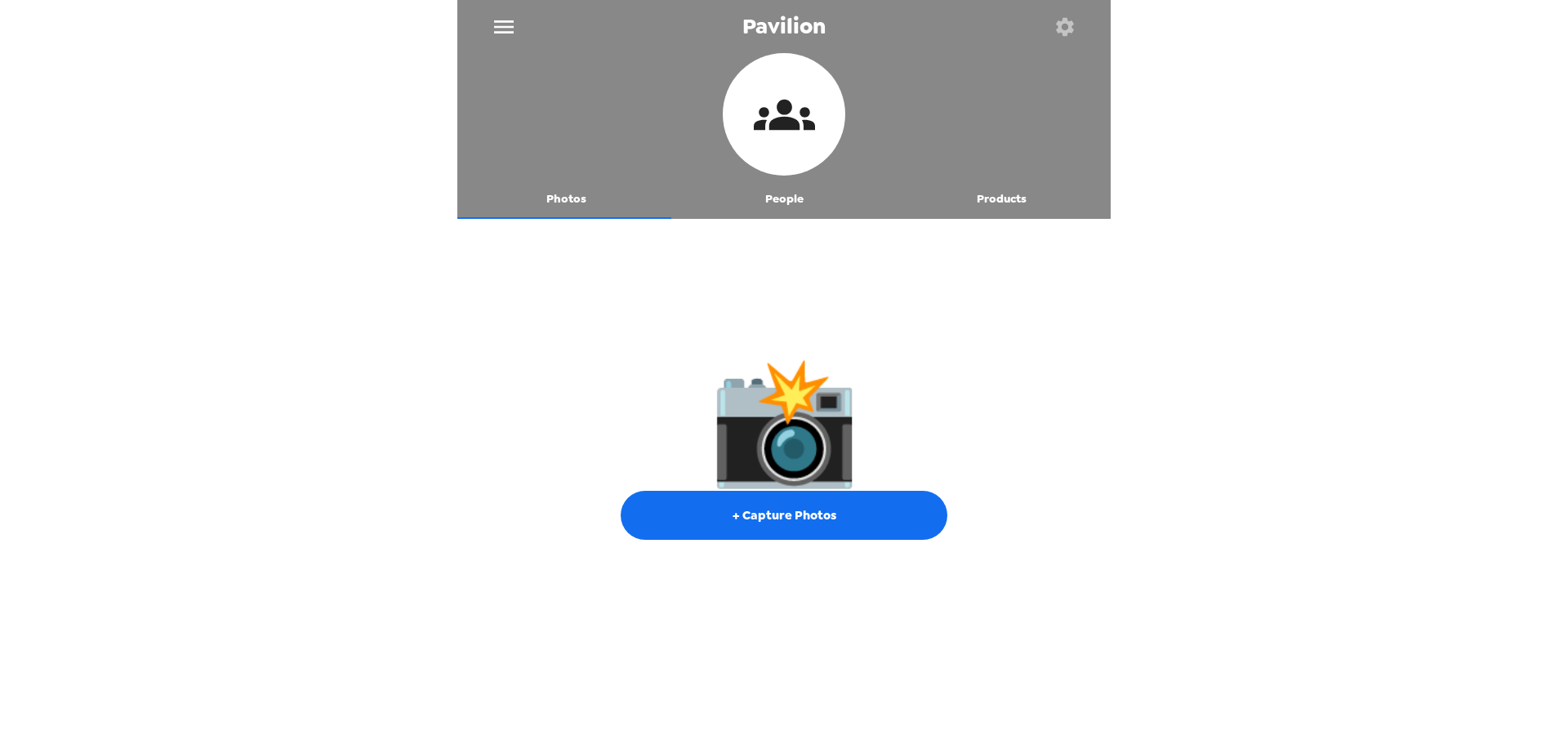
click at [786, 202] on button "People" at bounding box center [785, 199] width 218 height 40
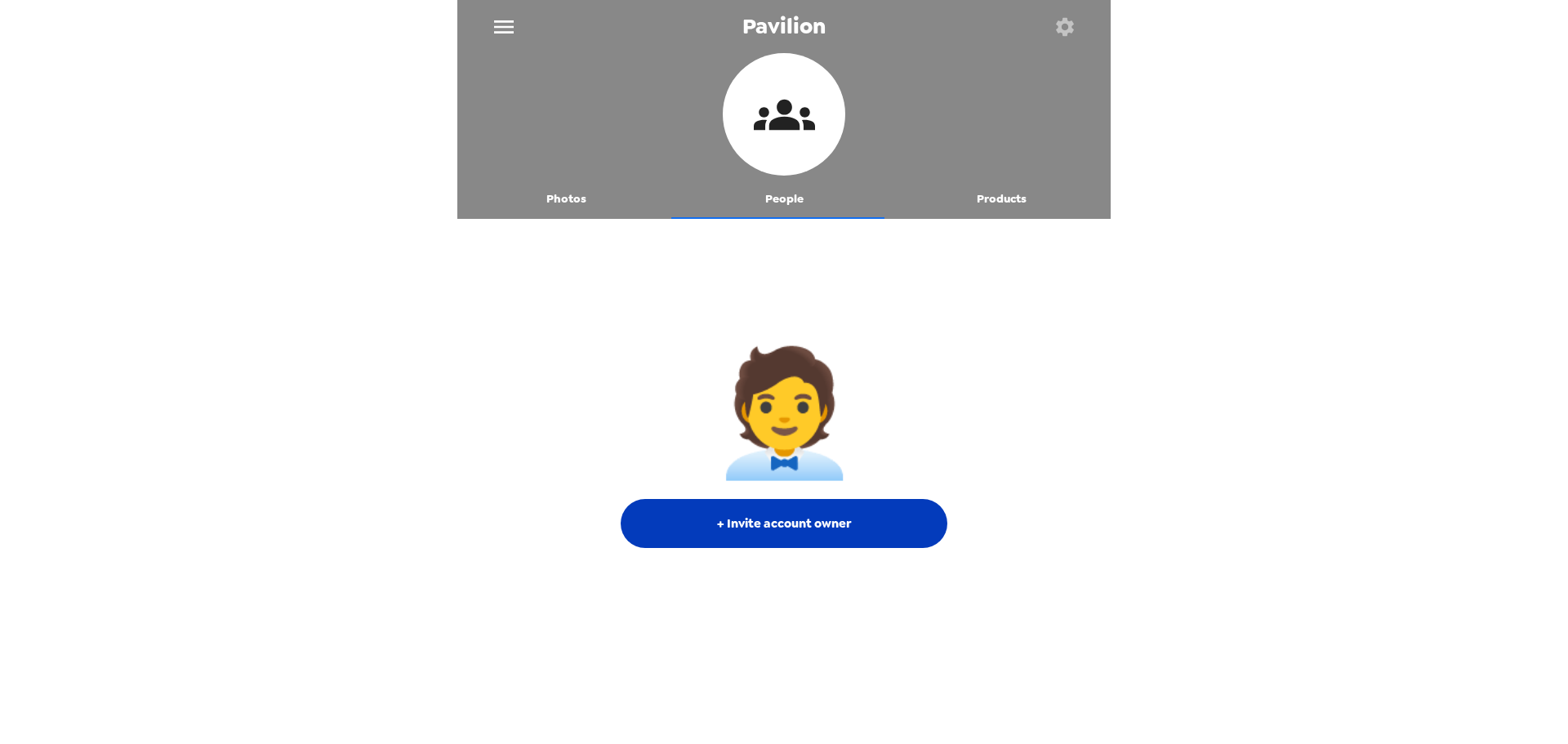
click at [786, 533] on button "+ Invite account owner" at bounding box center [784, 523] width 327 height 49
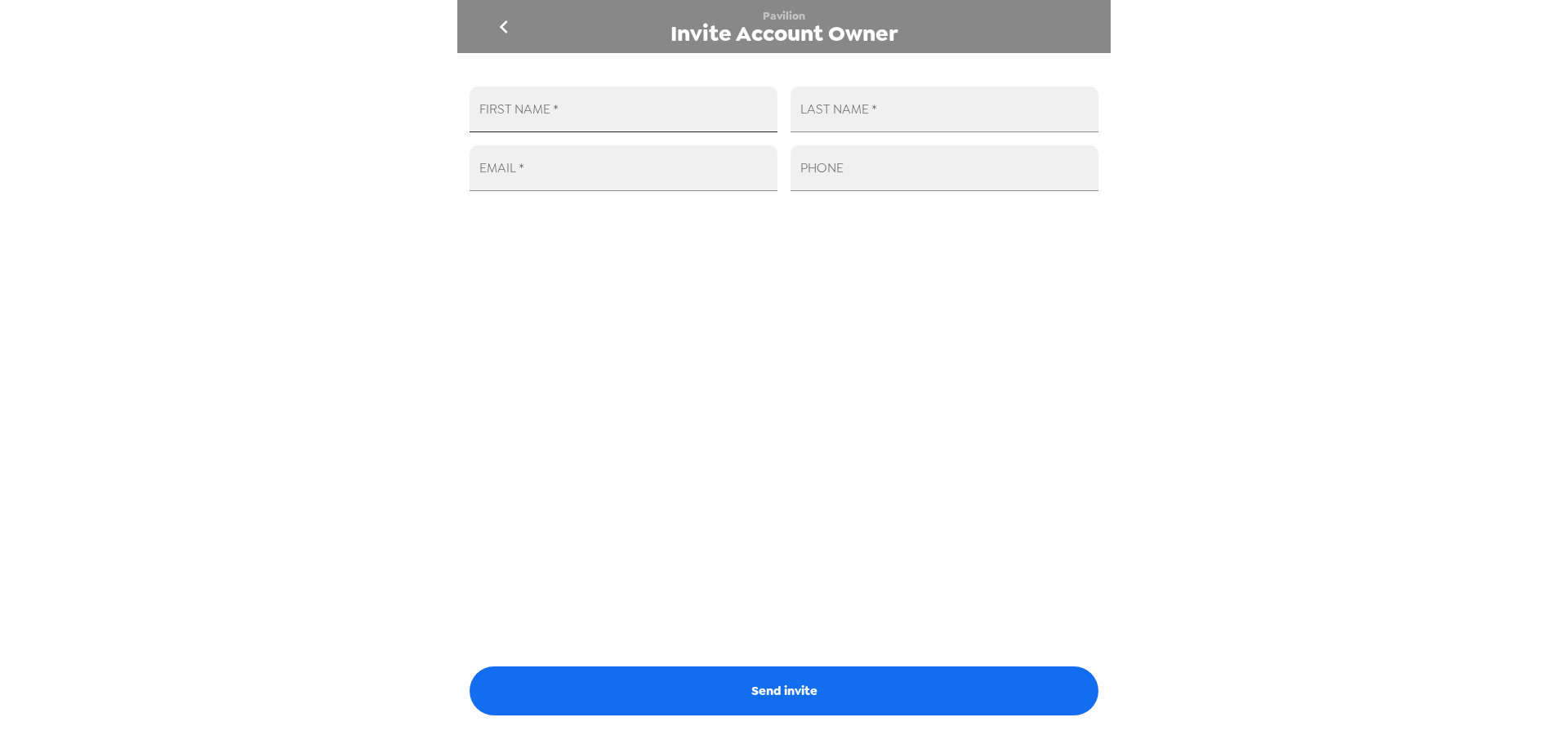
click at [696, 125] on input "FIRST NAME   *" at bounding box center [623, 109] width 308 height 46
type input "[PERSON_NAME]"
type input "Wadja"
paste input "[EMAIL_ADDRESS][DOMAIN_NAME]"
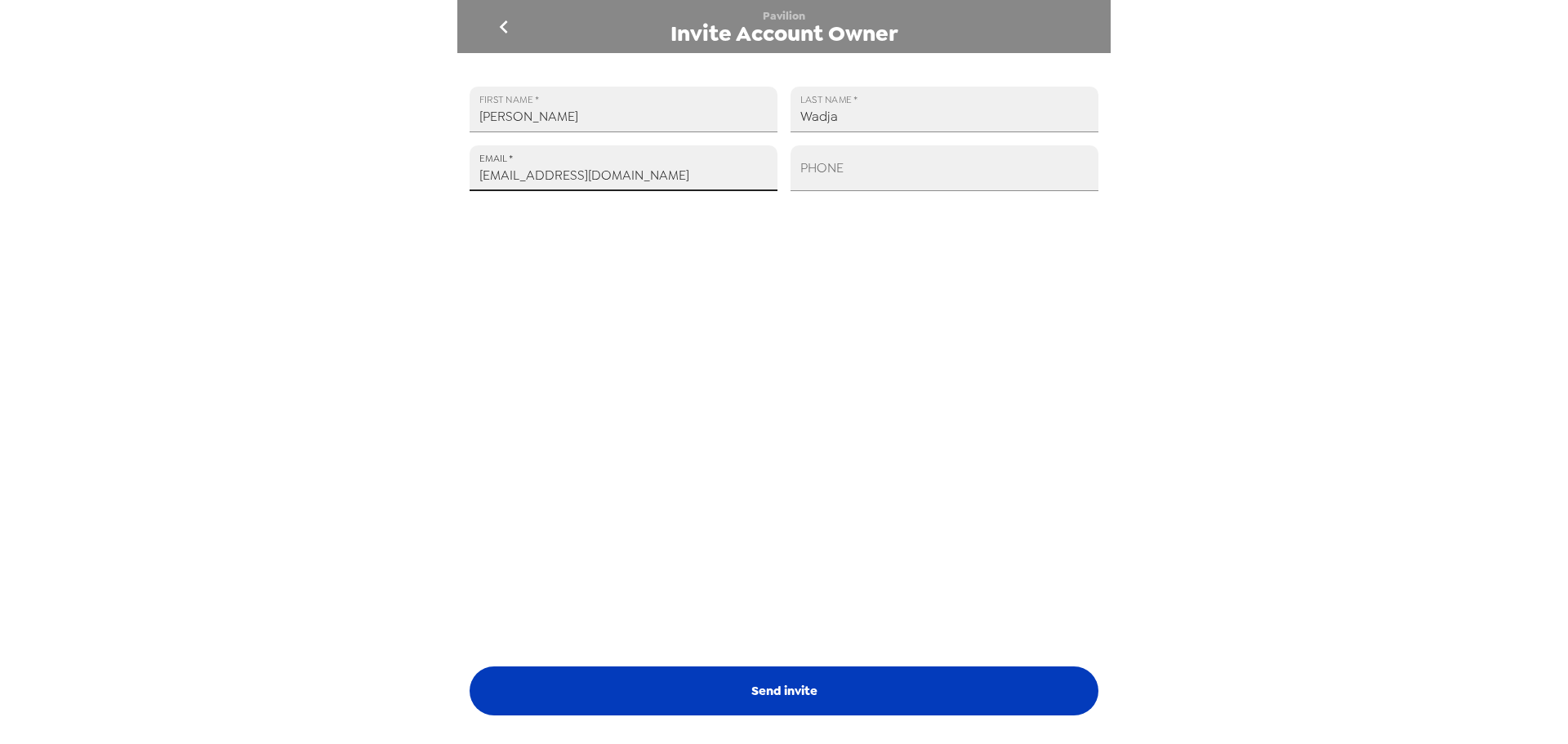
type input "[EMAIL_ADDRESS][DOMAIN_NAME]"
click at [834, 671] on button "Send invite" at bounding box center [784, 691] width 629 height 49
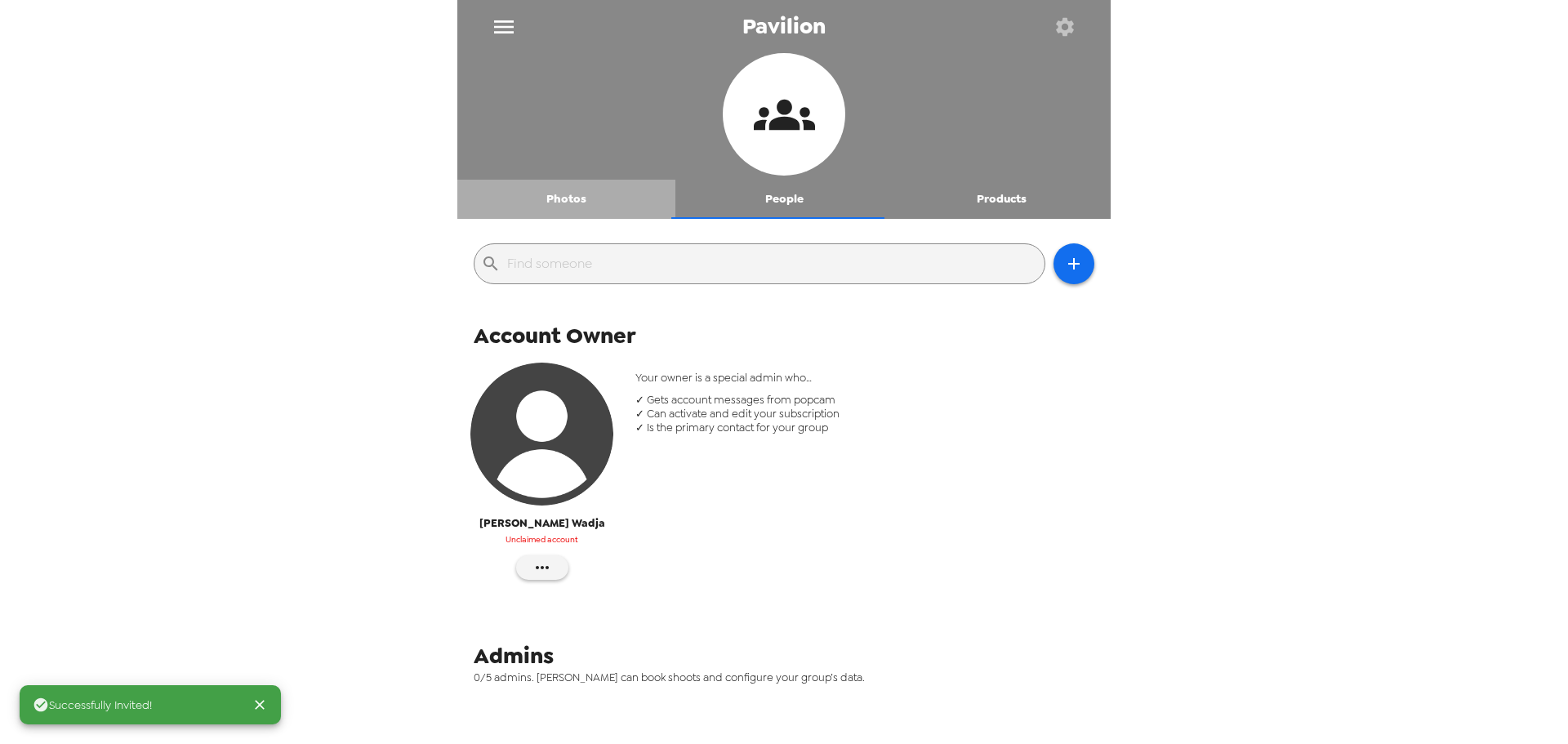
click at [581, 197] on button "Photos" at bounding box center [567, 199] width 218 height 40
